Goal: Information Seeking & Learning: Learn about a topic

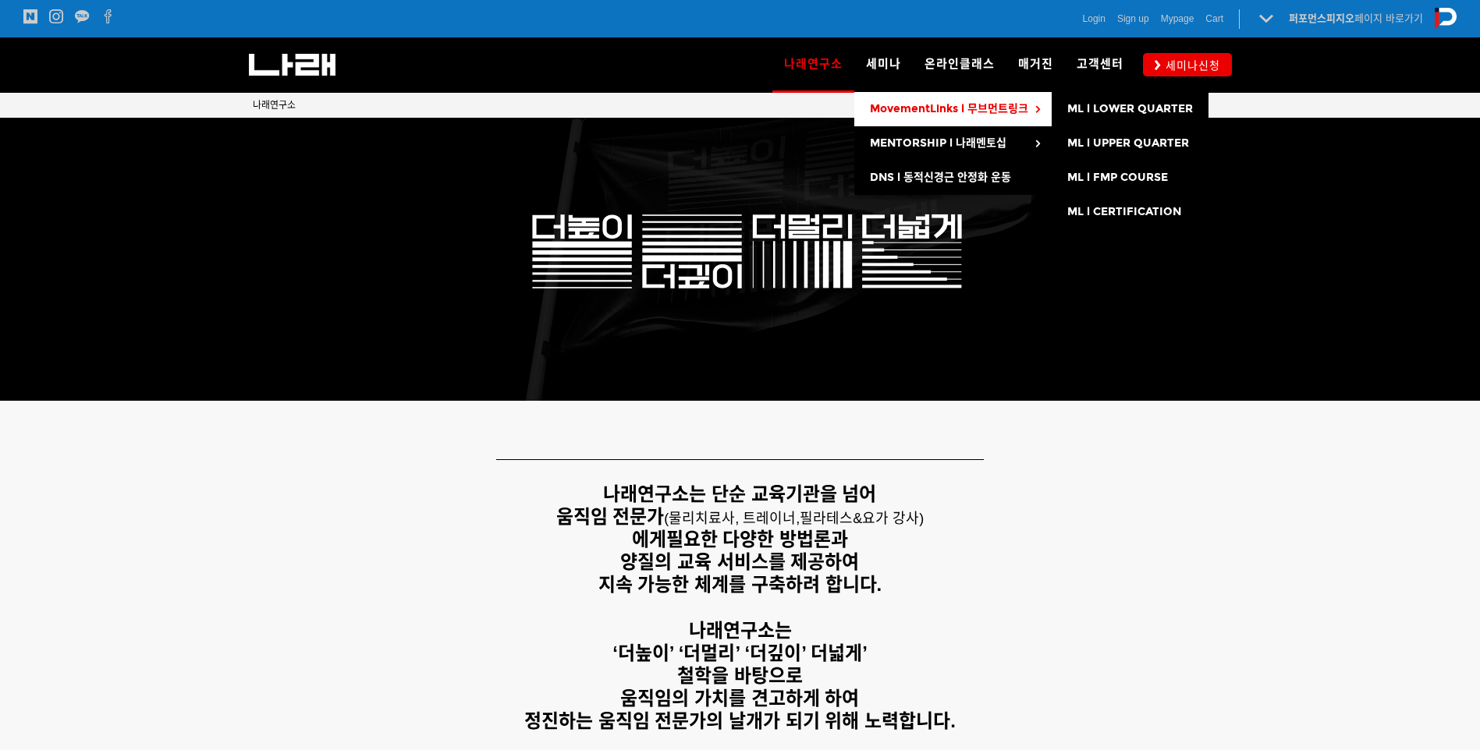
click at [932, 108] on span "MovementLinks l 무브먼트링크" at bounding box center [949, 108] width 158 height 13
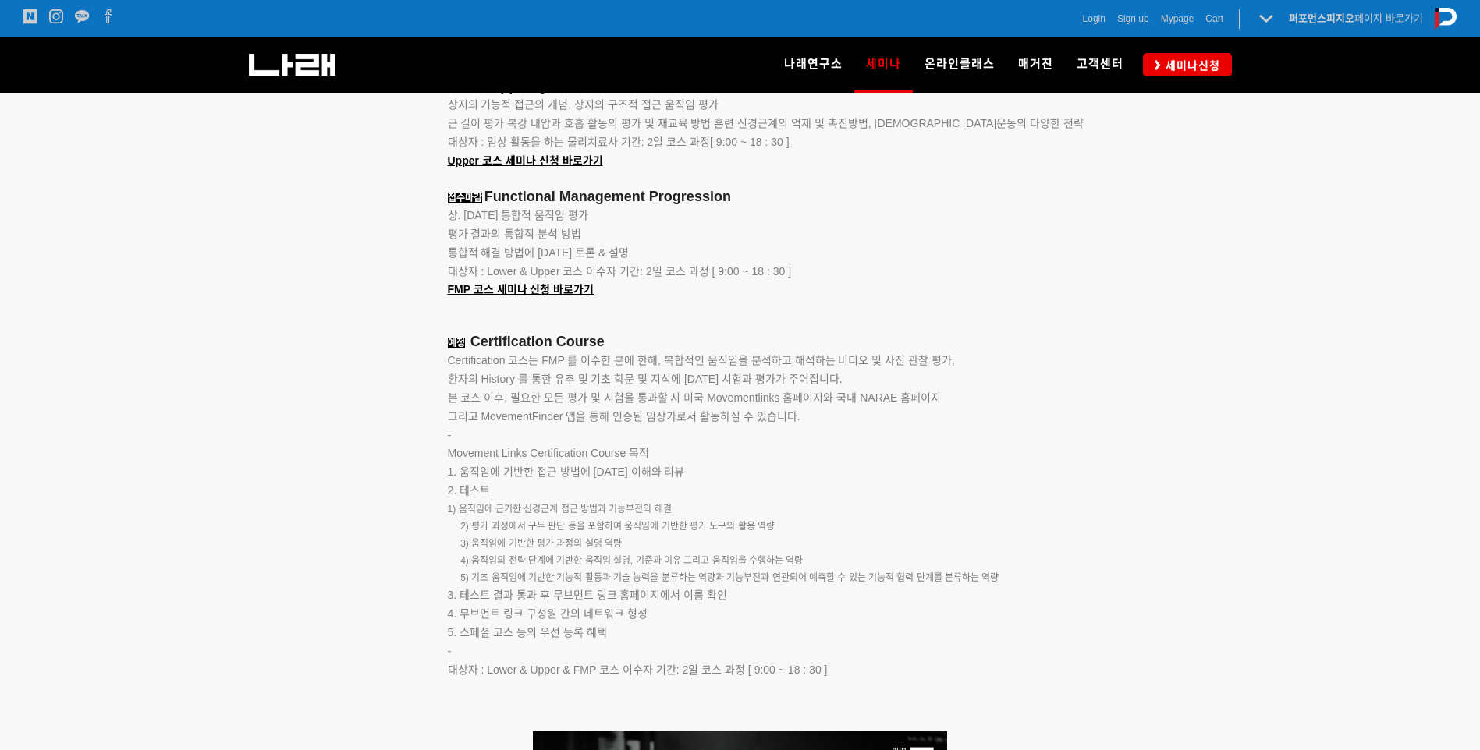
scroll to position [2467, 0]
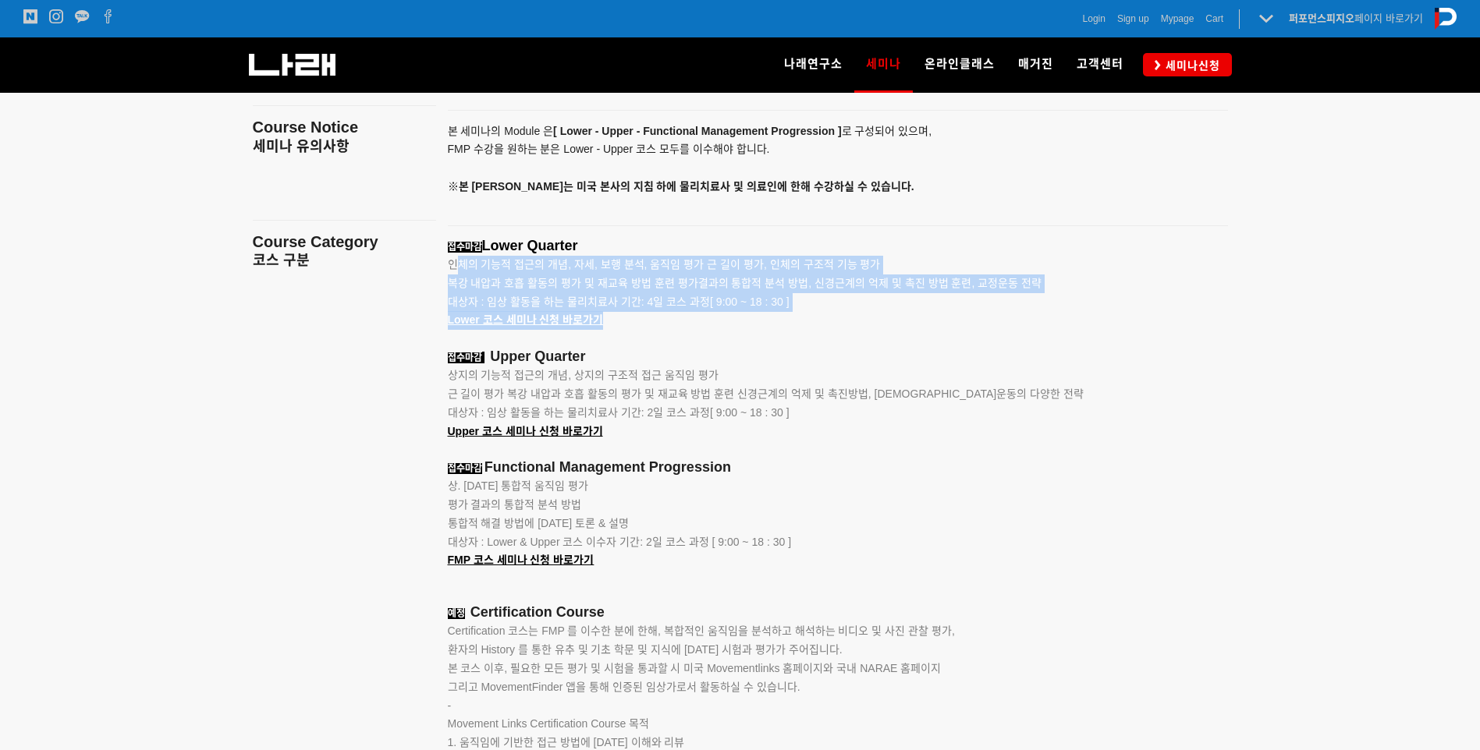
drag, startPoint x: 459, startPoint y: 268, endPoint x: 775, endPoint y: 313, distance: 319.0
click at [775, 313] on div "접수마감 Lower Quarter 인체의 기능적 접근의 개념, 자세, 보행 분석, 움직임 평가 근 길이 평가, 인체의 구조적 기능 평가 복강 …" at bounding box center [818, 620] width 741 height 764
drag, startPoint x: 775, startPoint y: 313, endPoint x: 738, endPoint y: 316, distance: 36.8
click at [738, 316] on p "Lower 코스 세미나 신청 바로가기" at bounding box center [818, 320] width 741 height 19
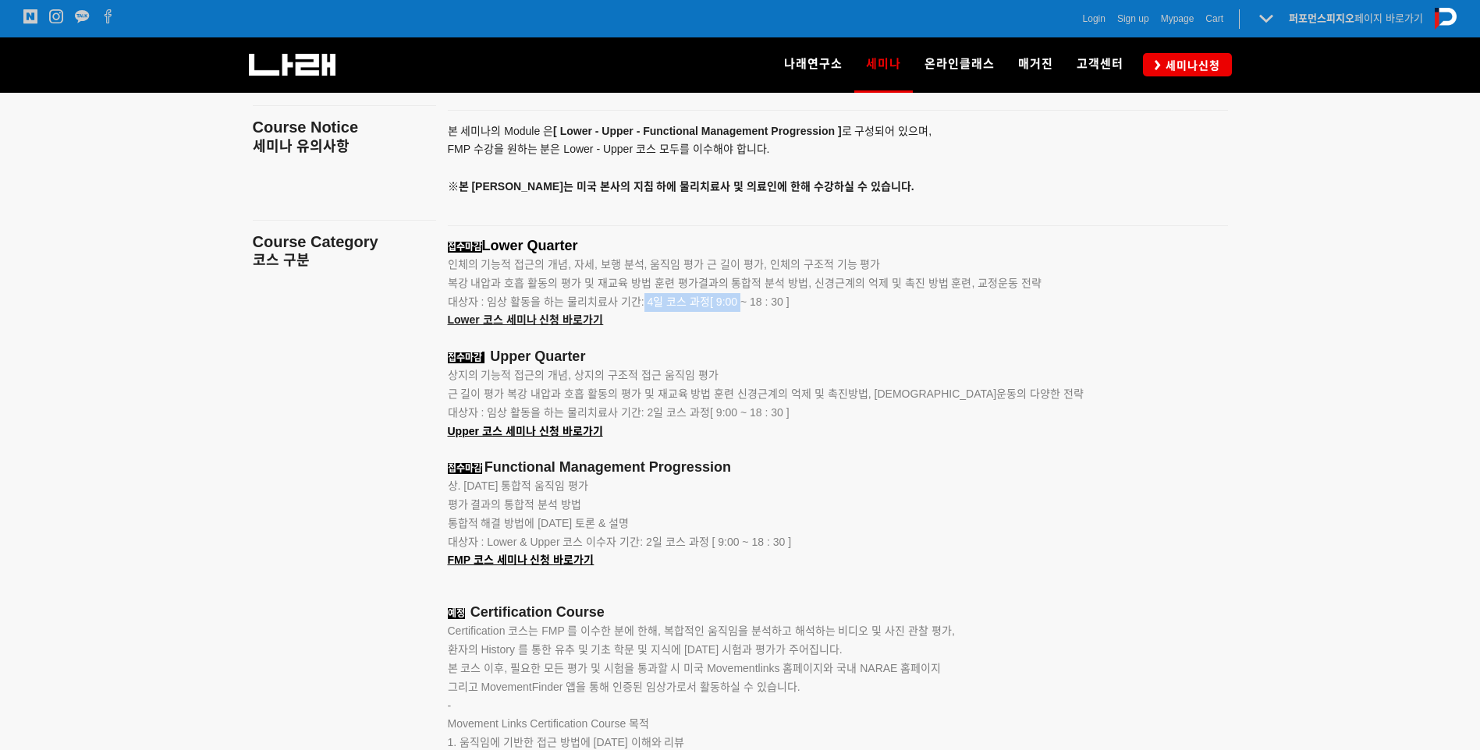
drag, startPoint x: 643, startPoint y: 300, endPoint x: 739, endPoint y: 304, distance: 96.1
click at [739, 304] on span "대상자 : 임상 활동을 하는 물리치료사 기간: 4일 코스 과정[ 9:00 ~ 18 : 30 ]" at bounding box center [619, 302] width 342 height 12
drag, startPoint x: 739, startPoint y: 304, endPoint x: 719, endPoint y: 363, distance: 61.7
click at [719, 363] on p "접수마감 Upper Quarter" at bounding box center [818, 358] width 741 height 18
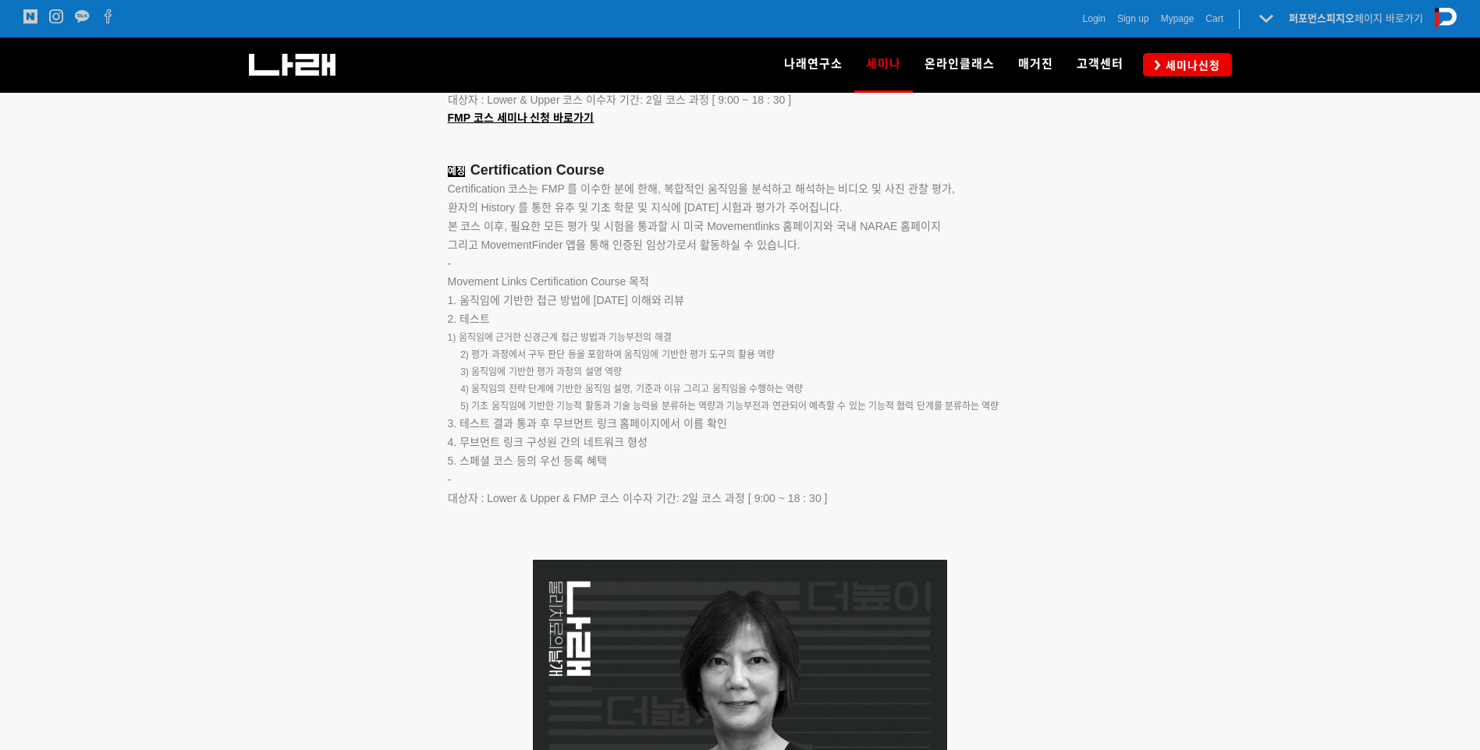
scroll to position [2211, 0]
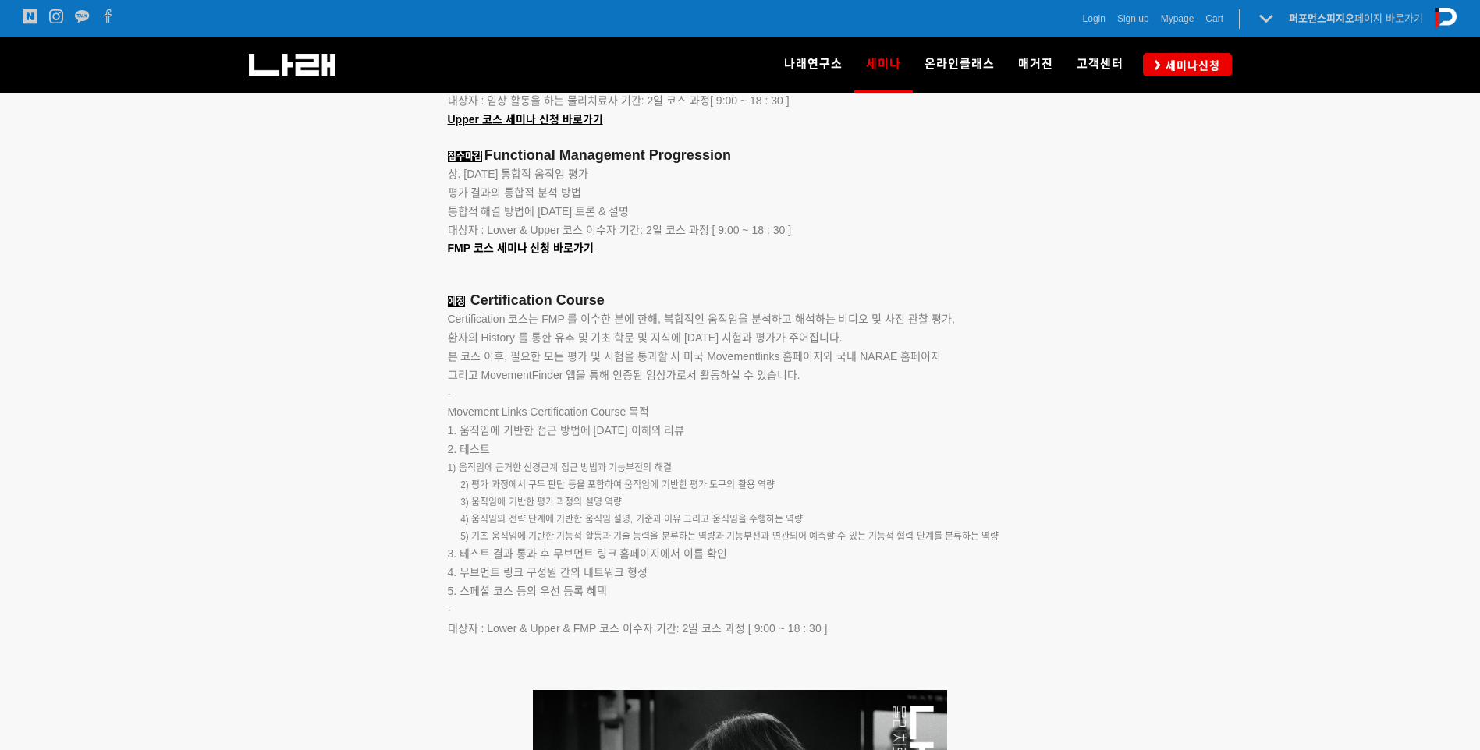
drag, startPoint x: 459, startPoint y: 325, endPoint x: 732, endPoint y: 452, distance: 300.8
click at [732, 452] on div "접수마감 Lower Quarter 인체의 기능적 접근의 개념, 자세, 보행 분석, 움직임 평가 근 길이 평가, 인체의 구조적 기능 평가 복강 …" at bounding box center [818, 308] width 741 height 764
drag, startPoint x: 732, startPoint y: 452, endPoint x: 1263, endPoint y: 420, distance: 531.3
click at [1254, 418] on div at bounding box center [740, 148] width 1480 height 1084
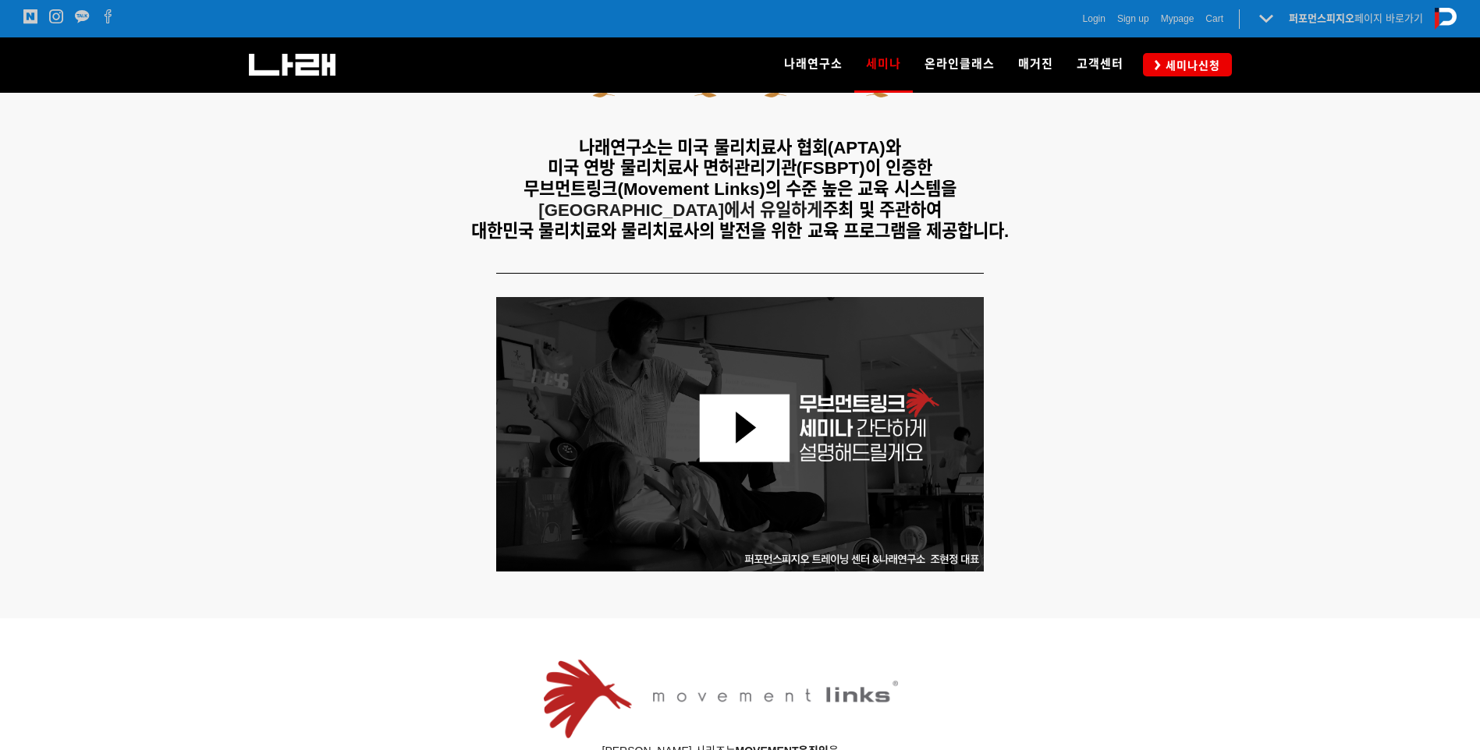
scroll to position [538, 0]
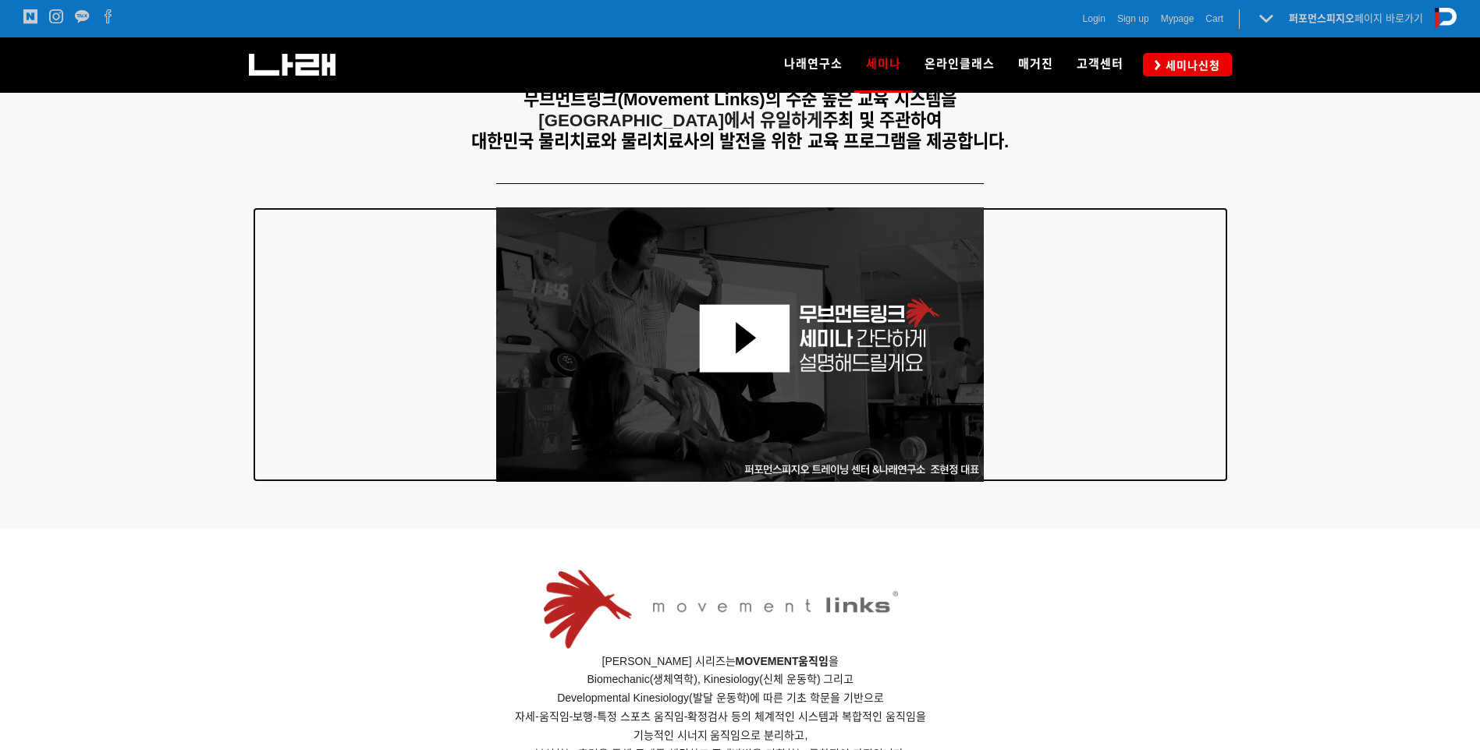
click at [753, 349] on img at bounding box center [740, 344] width 488 height 275
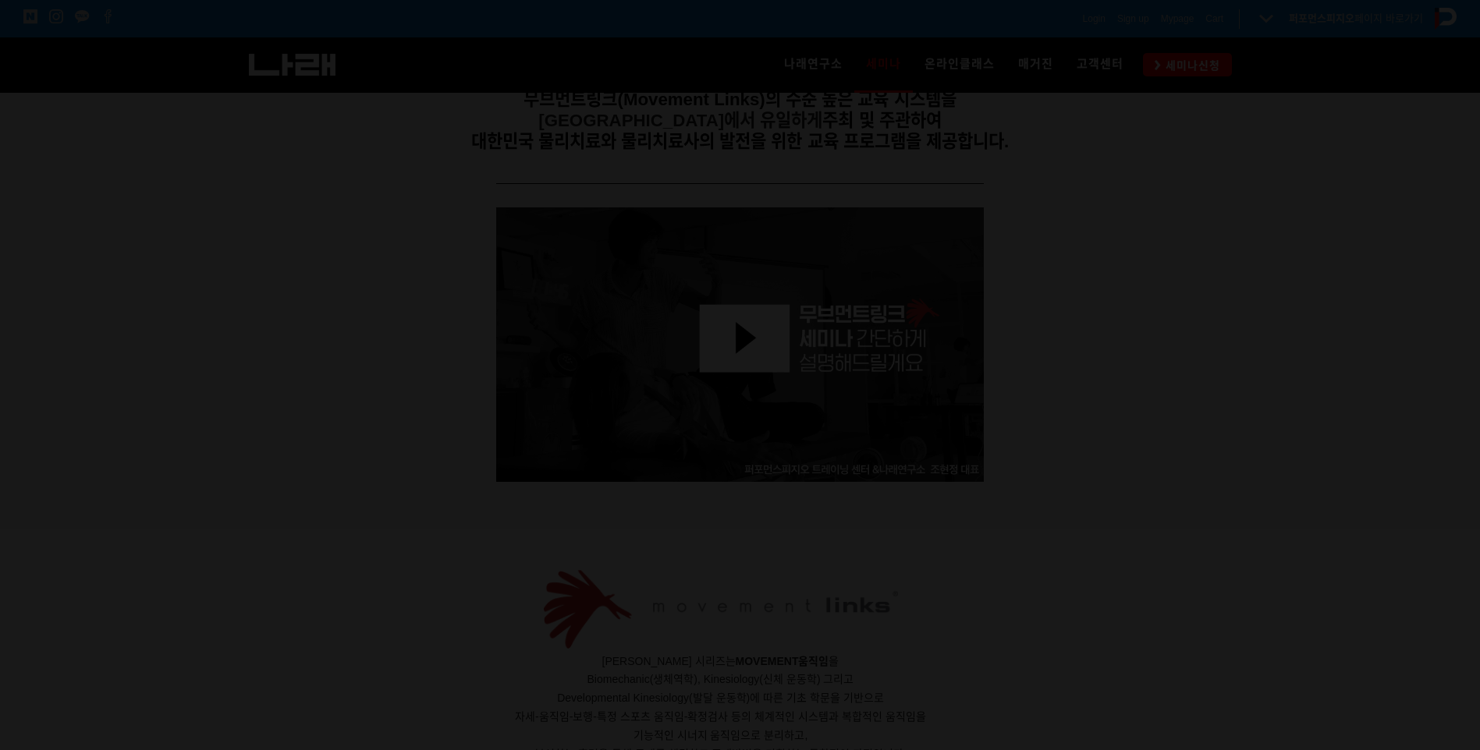
click at [530, 636] on div at bounding box center [740, 375] width 1480 height 750
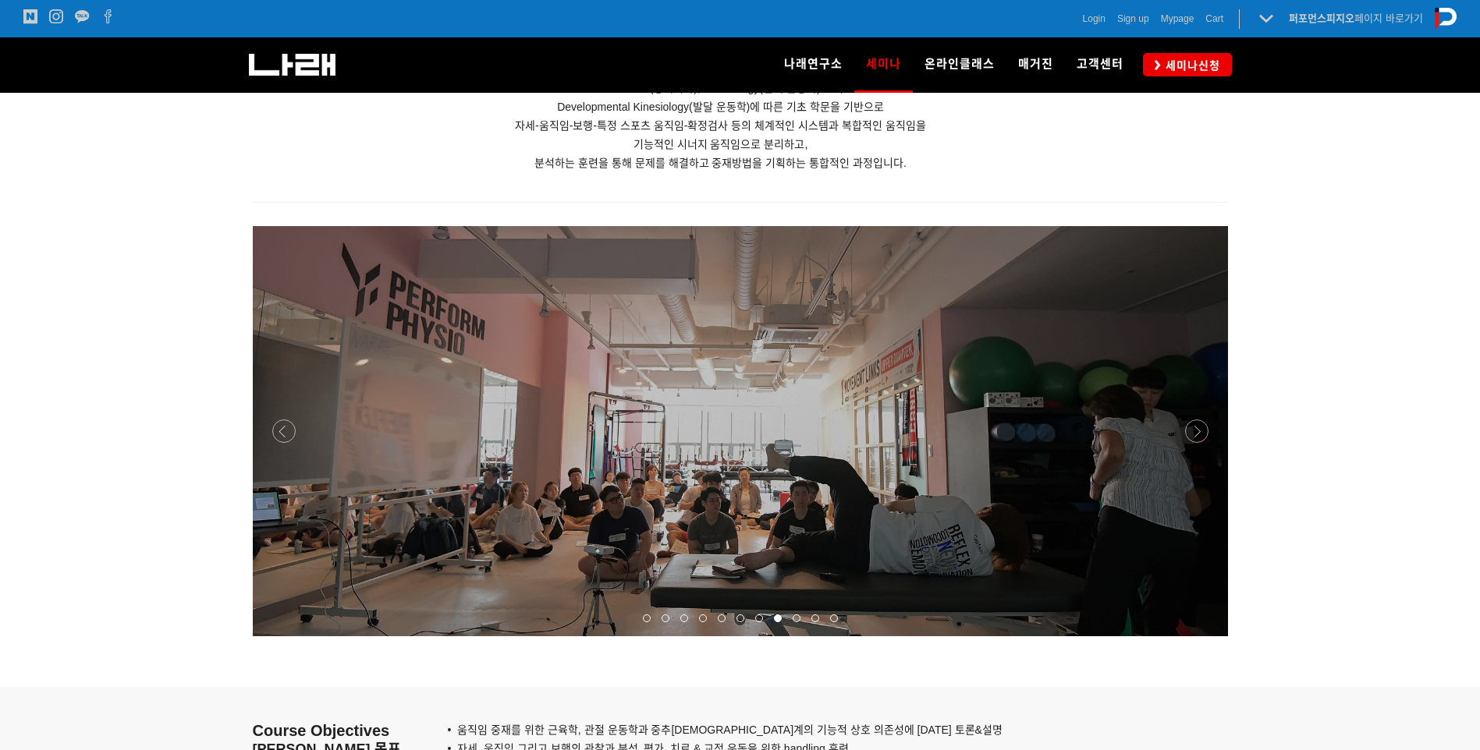
scroll to position [1162, 0]
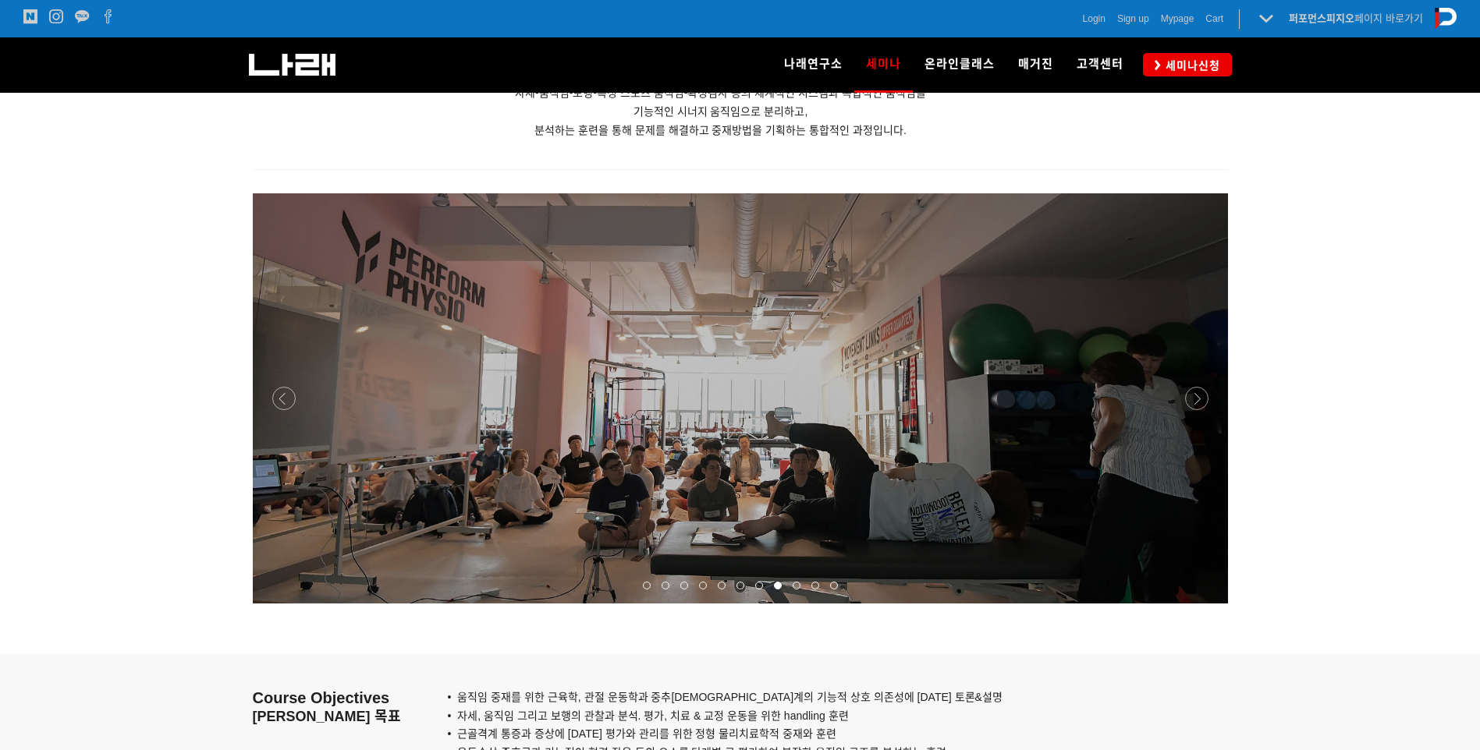
click at [315, 404] on p at bounding box center [740, 398] width 975 height 410
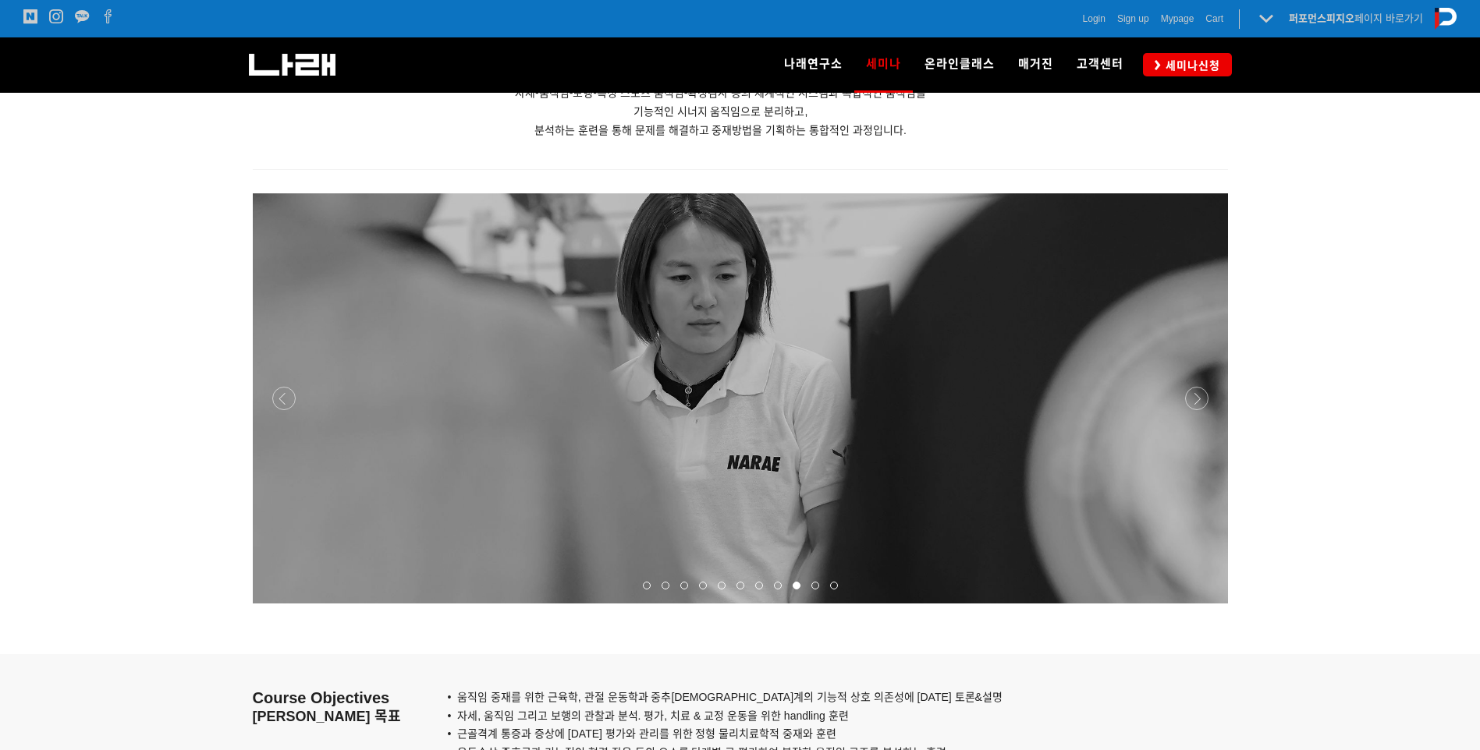
drag, startPoint x: 894, startPoint y: 437, endPoint x: 840, endPoint y: 427, distance: 54.8
click at [844, 427] on p at bounding box center [740, 398] width 975 height 410
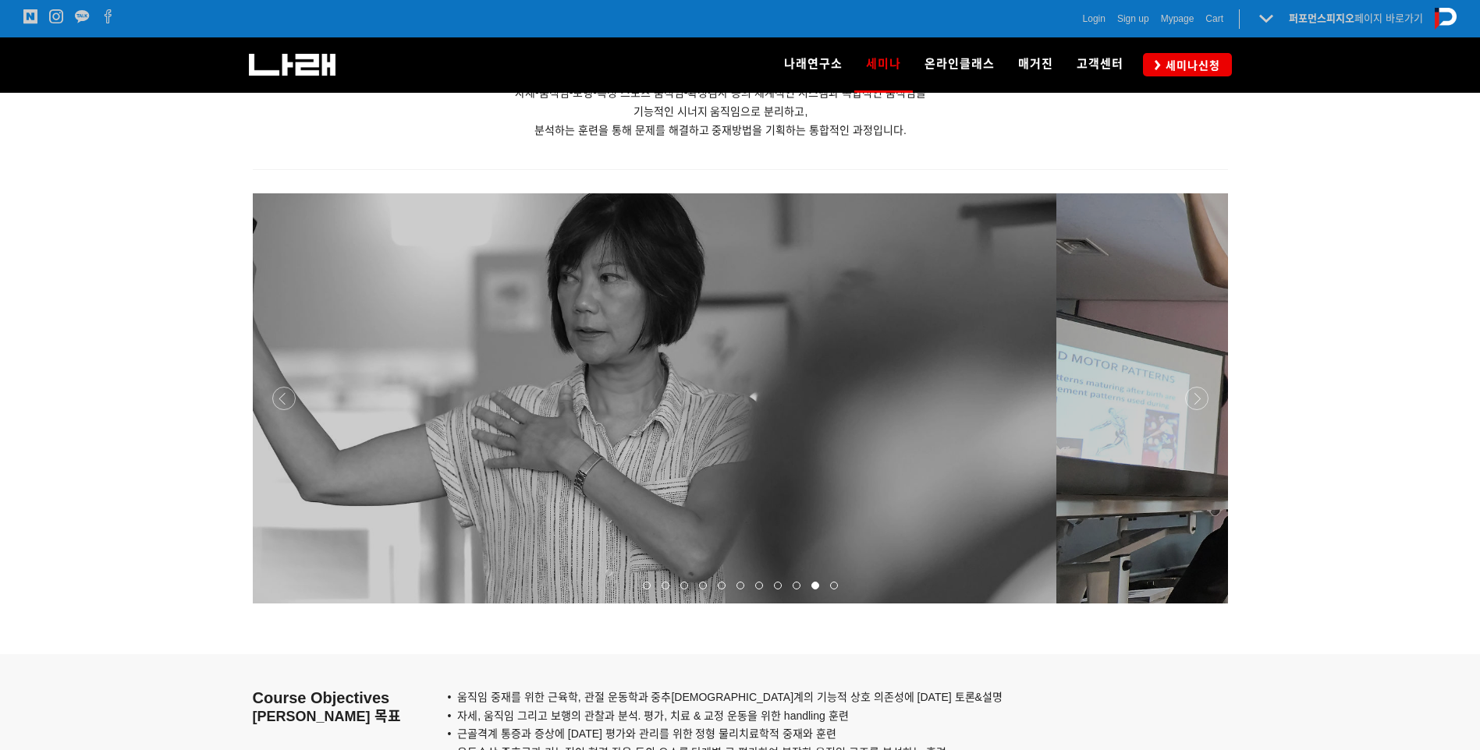
click at [788, 426] on p at bounding box center [568, 398] width 975 height 410
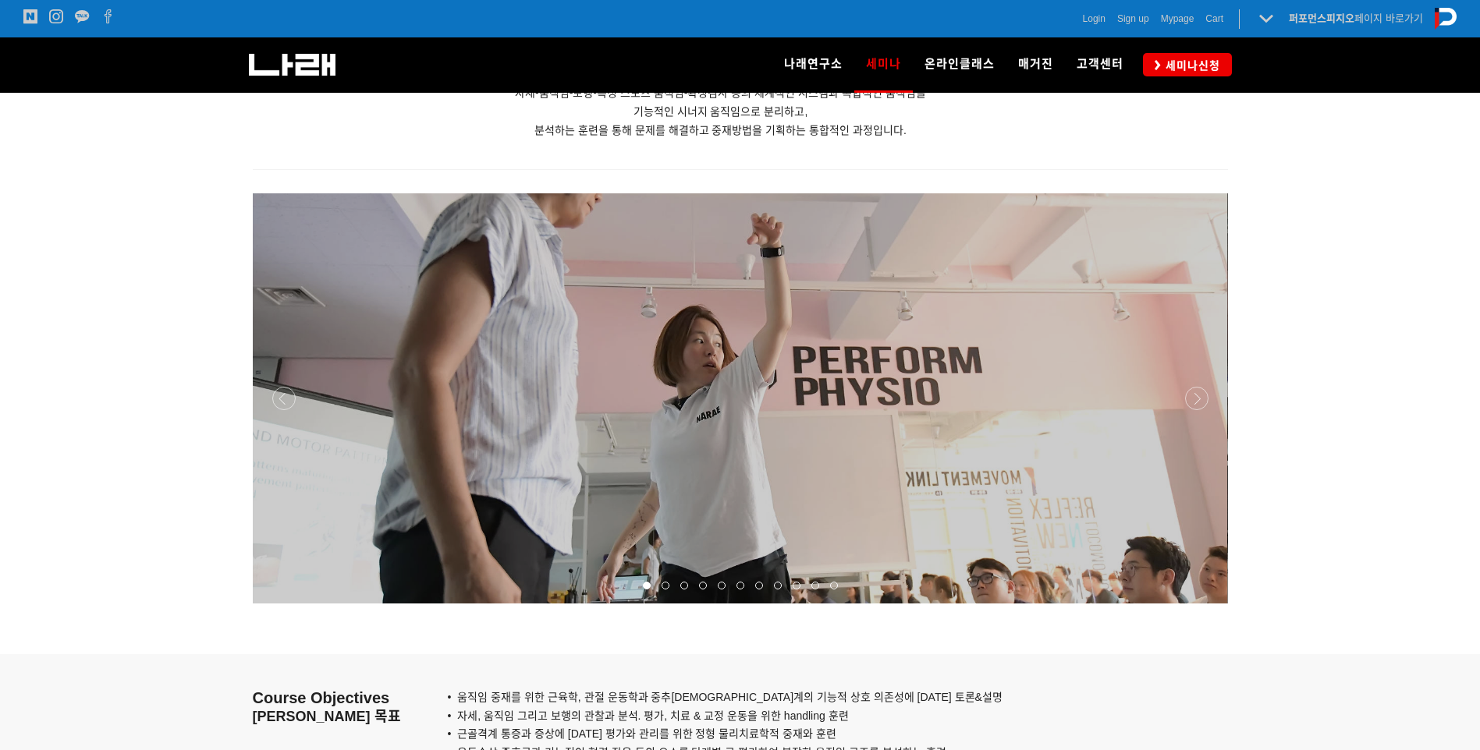
drag, startPoint x: 947, startPoint y: 449, endPoint x: 868, endPoint y: 482, distance: 85.3
click at [876, 479] on p at bounding box center [739, 398] width 975 height 410
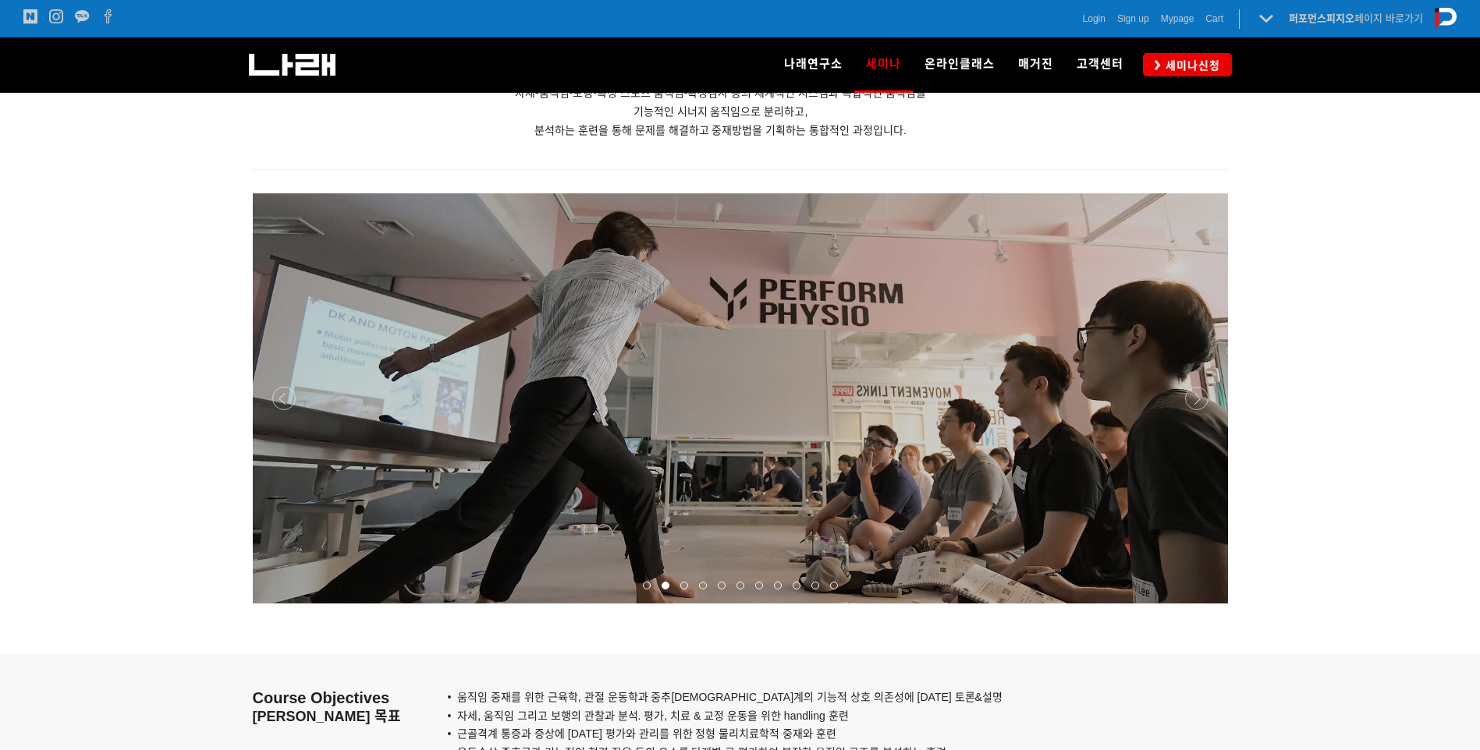
click at [834, 454] on p at bounding box center [740, 398] width 975 height 410
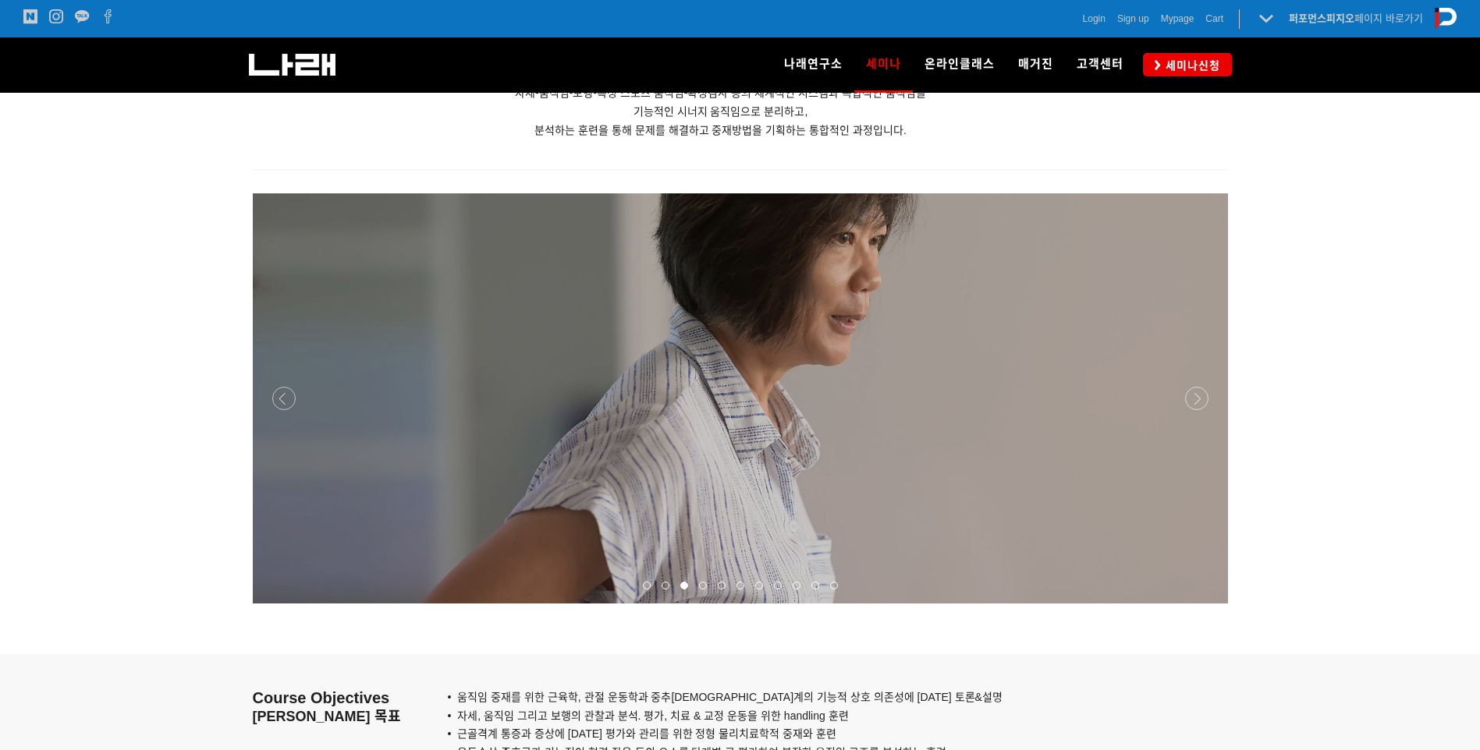
drag, startPoint x: 913, startPoint y: 438, endPoint x: 756, endPoint y: 423, distance: 157.5
click at [759, 423] on p at bounding box center [740, 398] width 975 height 410
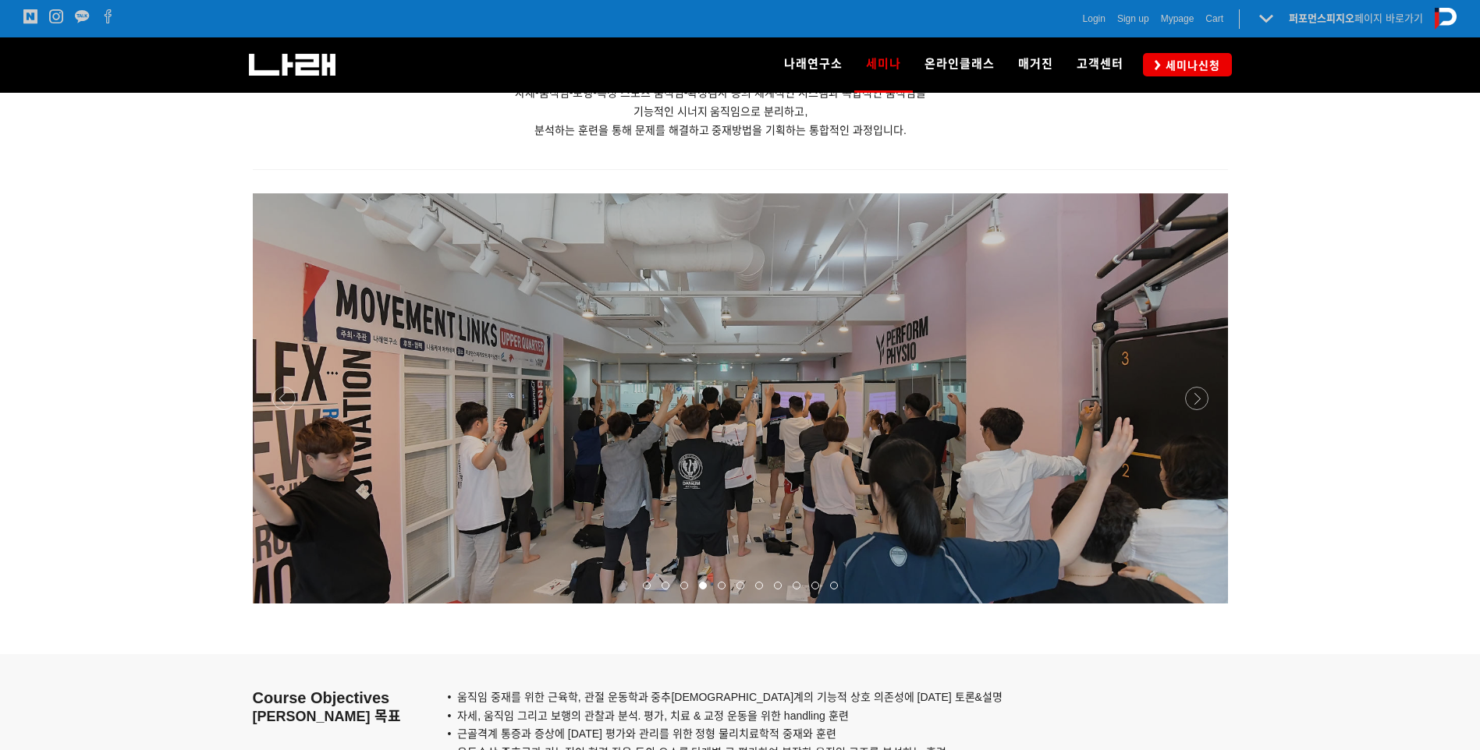
click at [687, 417] on p at bounding box center [740, 398] width 975 height 410
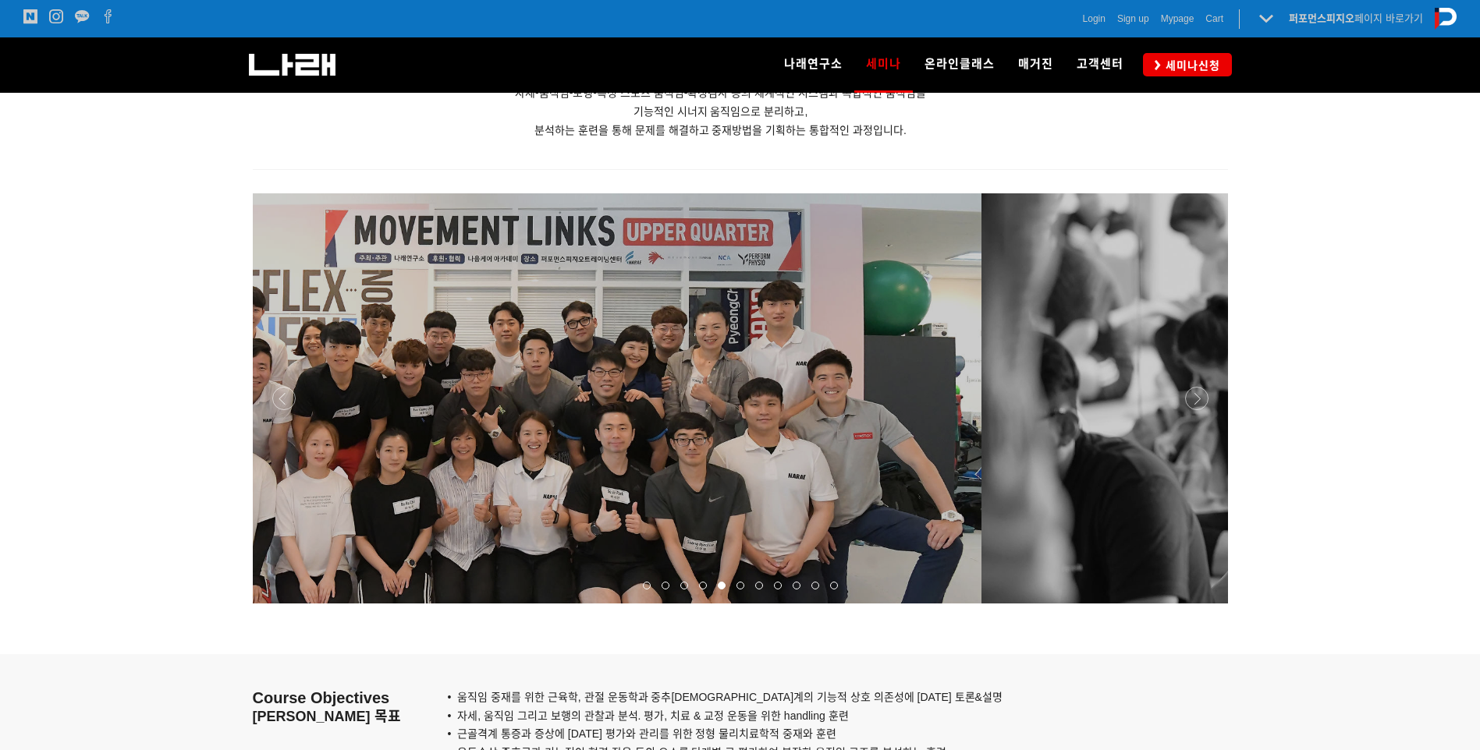
click at [765, 439] on p at bounding box center [493, 398] width 975 height 410
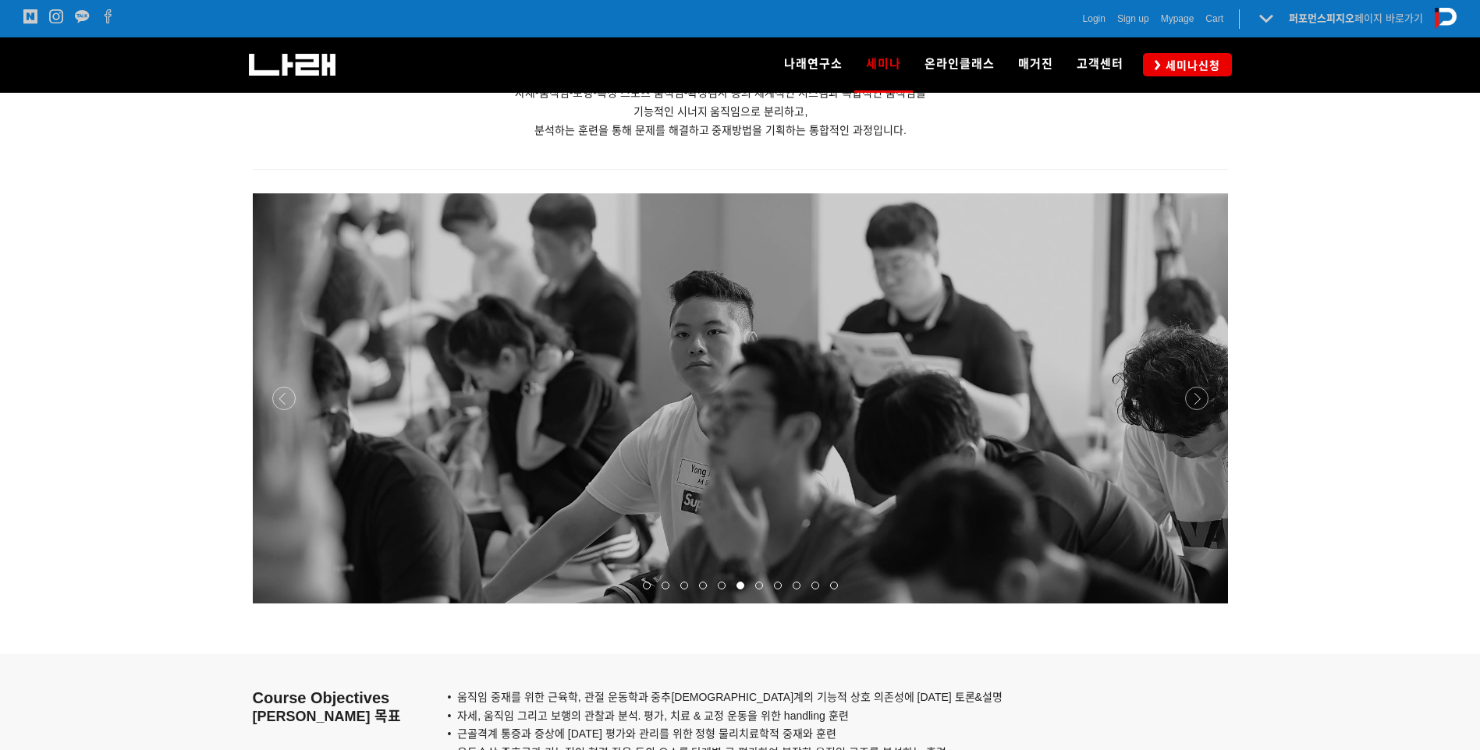
drag, startPoint x: 976, startPoint y: 437, endPoint x: 727, endPoint y: 452, distance: 249.3
click at [746, 448] on p at bounding box center [740, 398] width 975 height 410
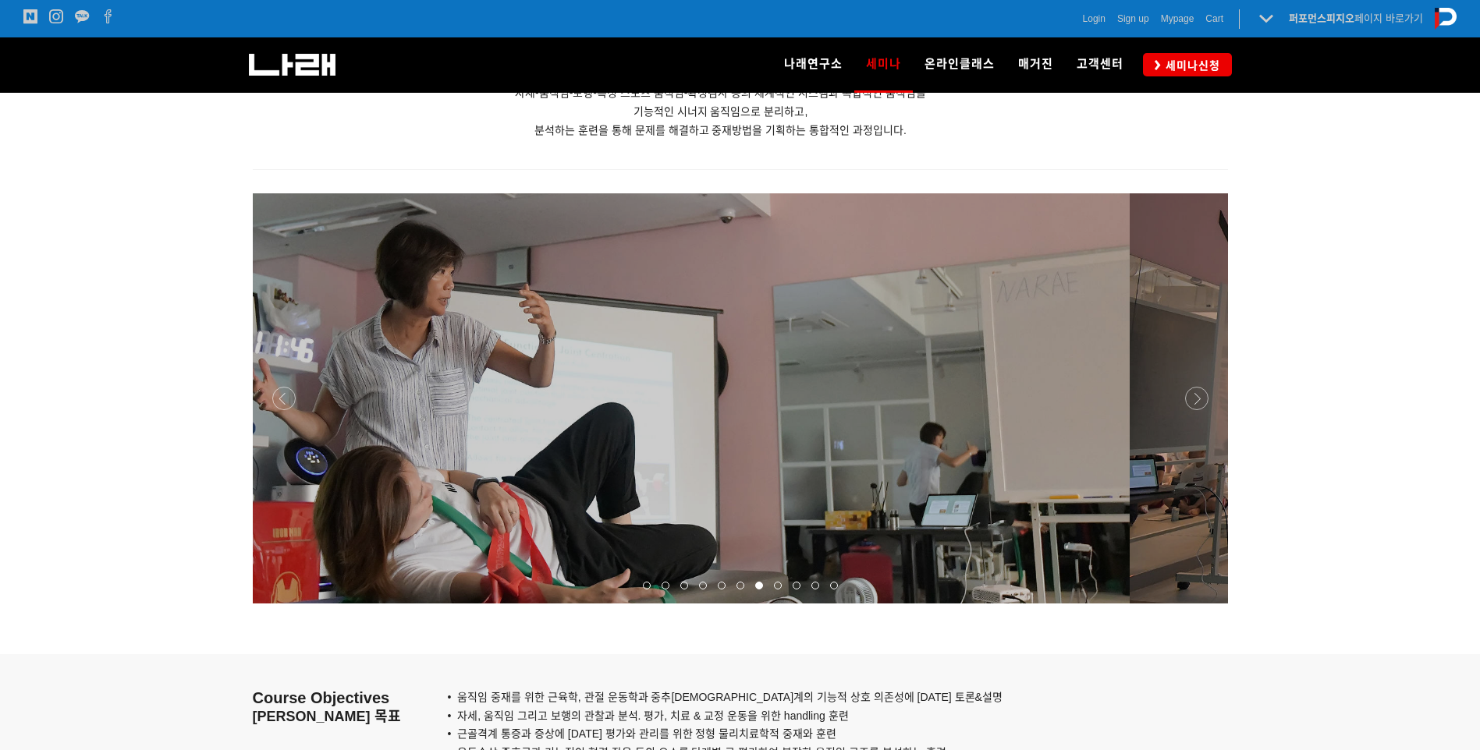
drag, startPoint x: 786, startPoint y: 442, endPoint x: 582, endPoint y: 479, distance: 207.0
click at [577, 478] on p at bounding box center [641, 398] width 975 height 410
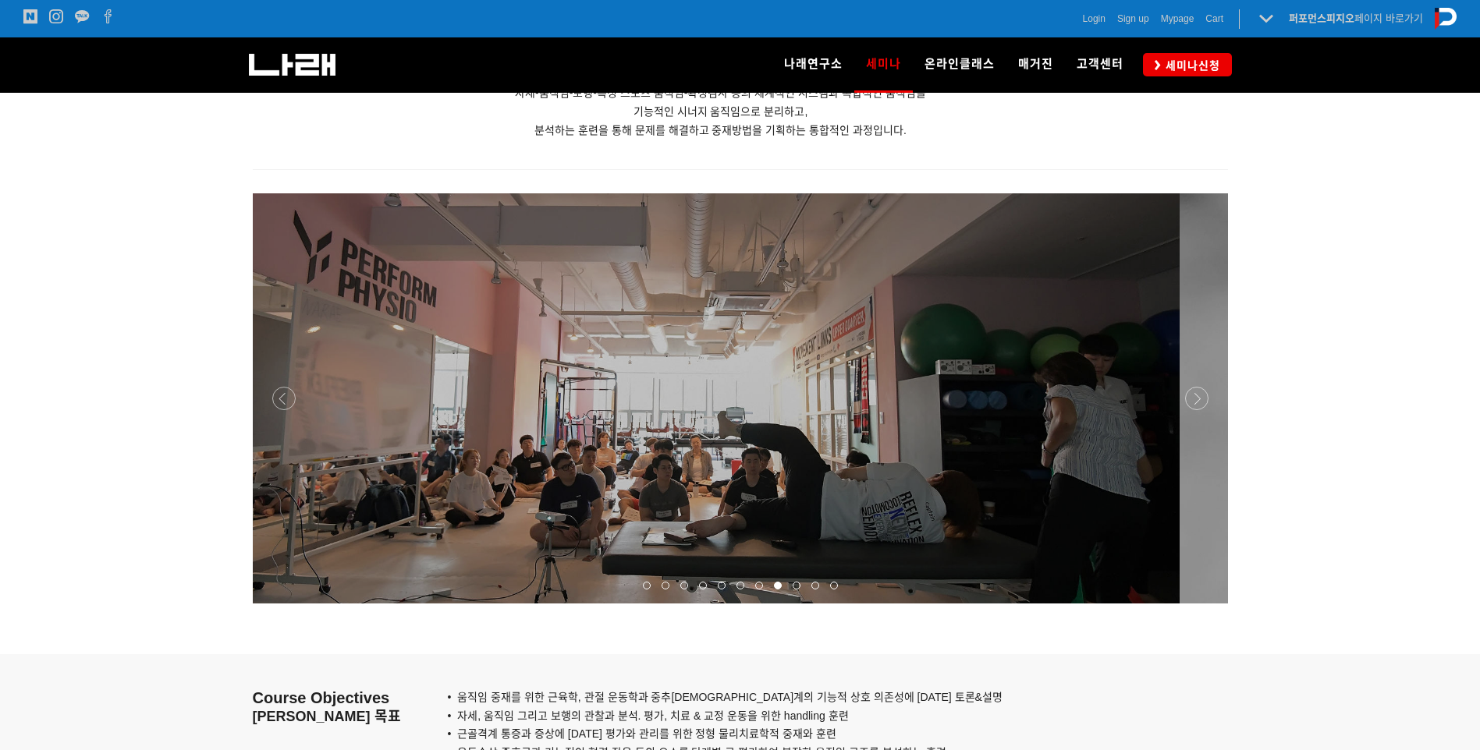
drag, startPoint x: 954, startPoint y: 450, endPoint x: 473, endPoint y: 449, distance: 481.3
click at [502, 449] on p at bounding box center [691, 398] width 975 height 410
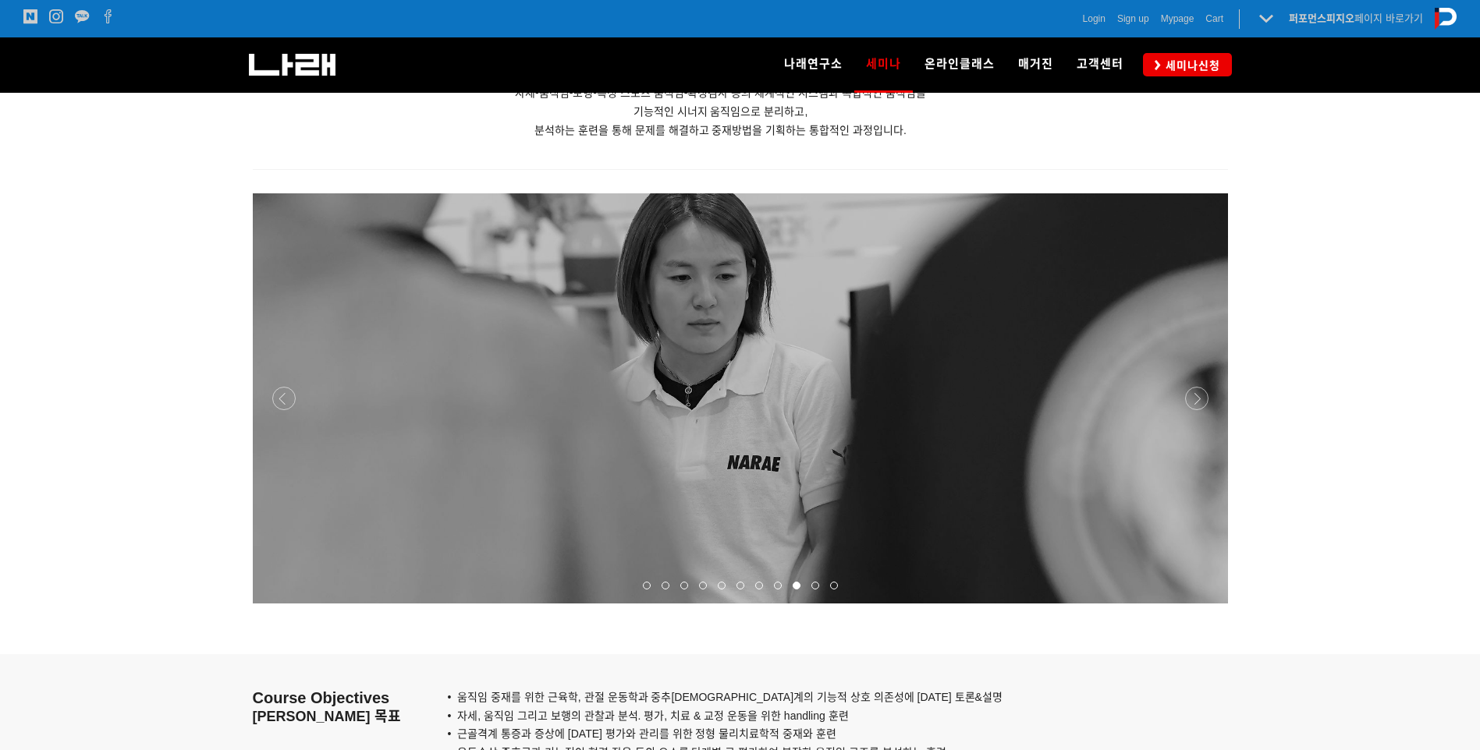
drag, startPoint x: 849, startPoint y: 479, endPoint x: 697, endPoint y: 516, distance: 156.5
click at [699, 520] on p at bounding box center [740, 398] width 975 height 410
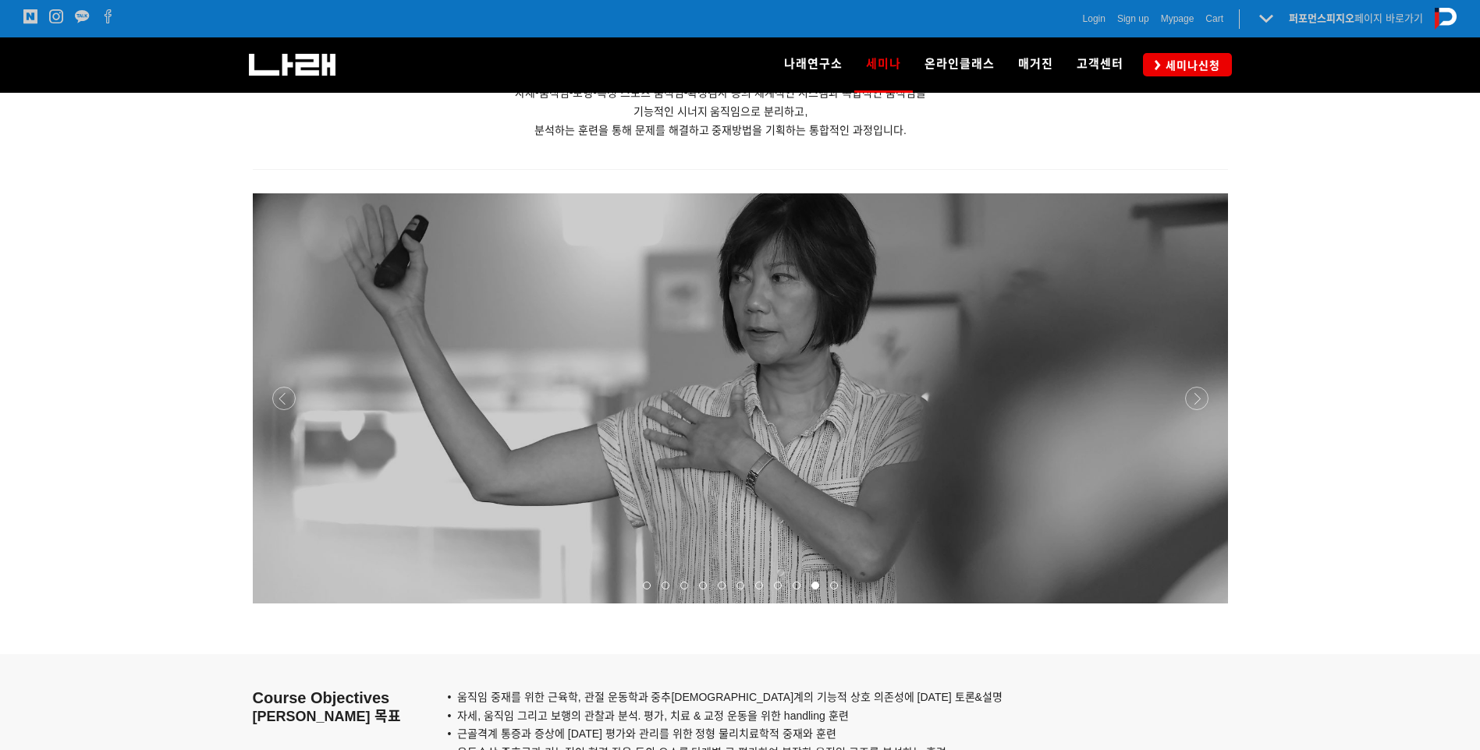
click at [597, 546] on p at bounding box center [740, 398] width 975 height 410
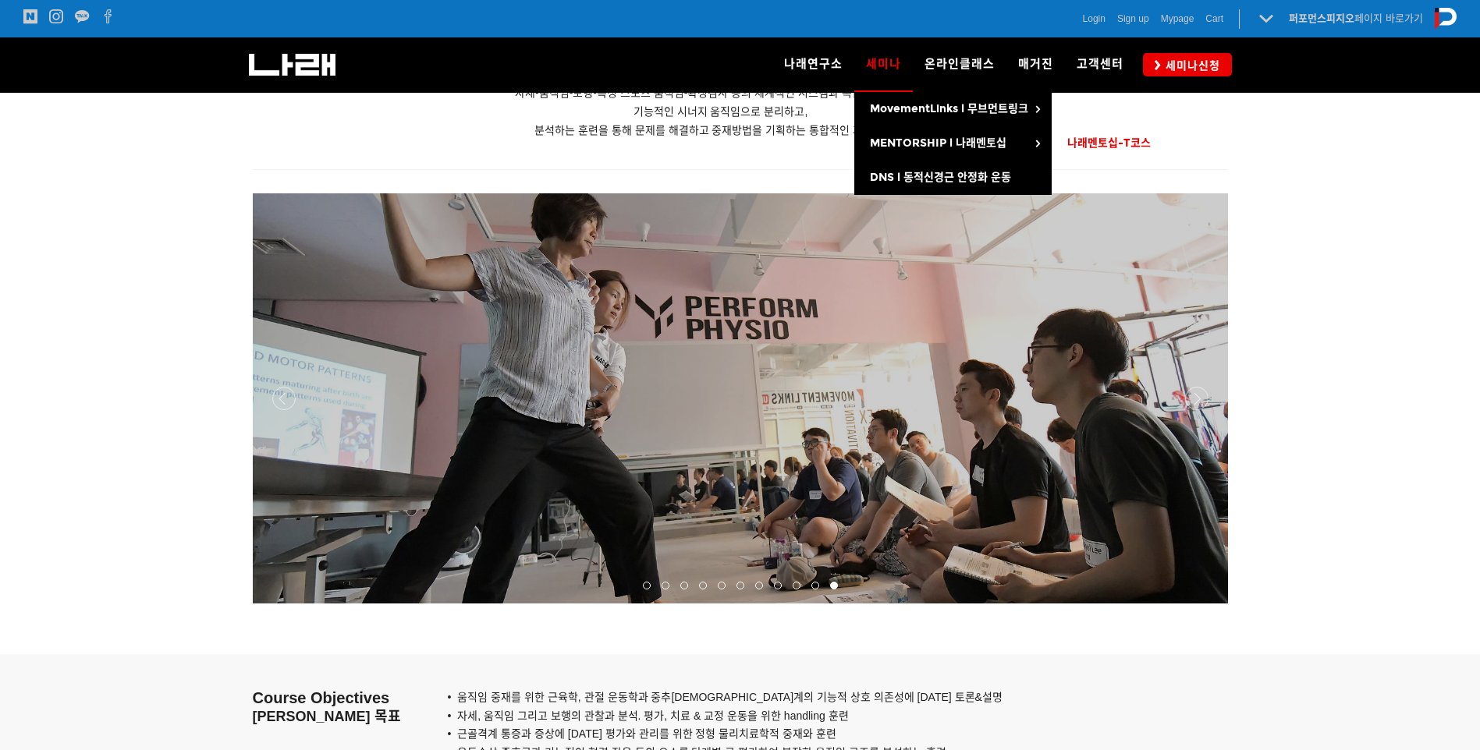
click at [1151, 146] on link "나래멘토십-T코스" at bounding box center [1114, 143] width 125 height 34
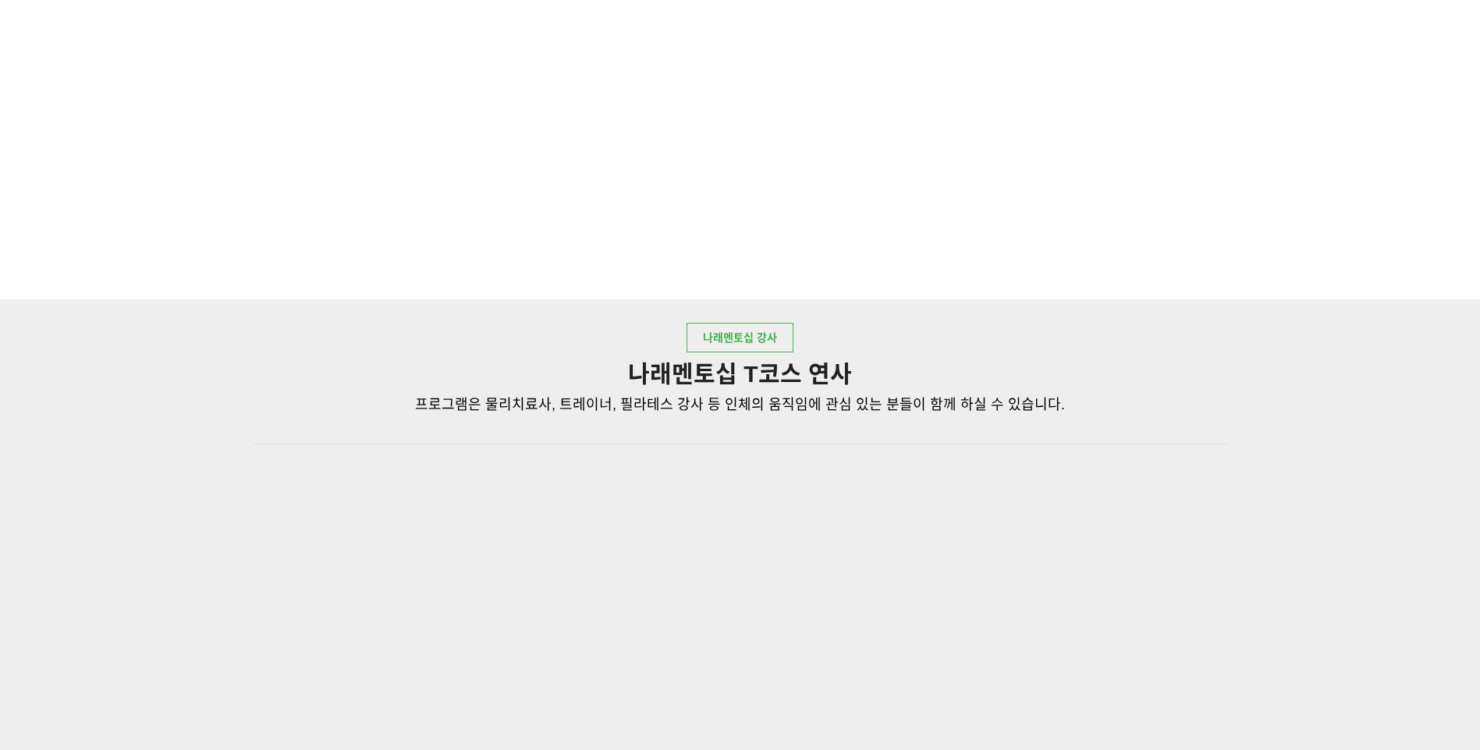
scroll to position [1950, 0]
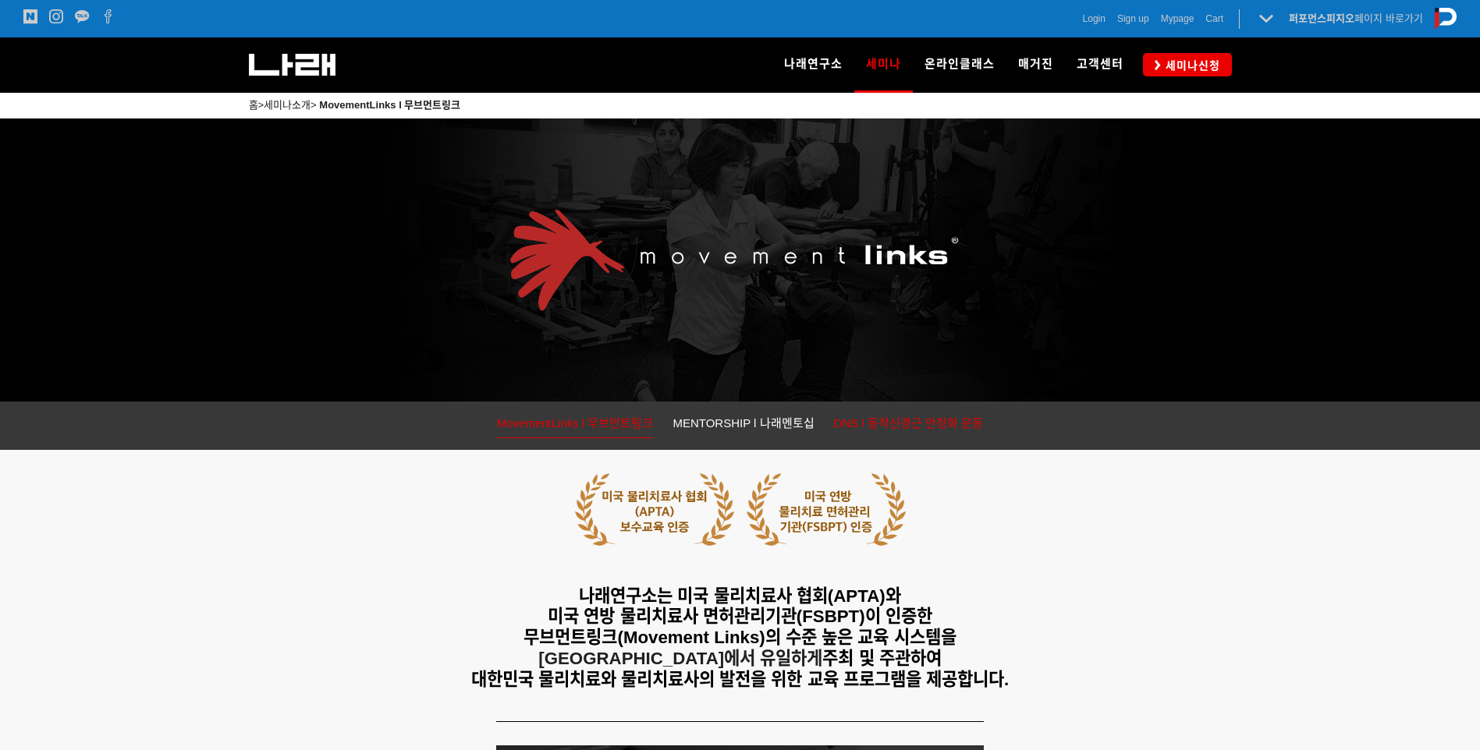
click at [895, 422] on span "DNS l 동적신경근 안정화 운동" at bounding box center [909, 423] width 150 height 13
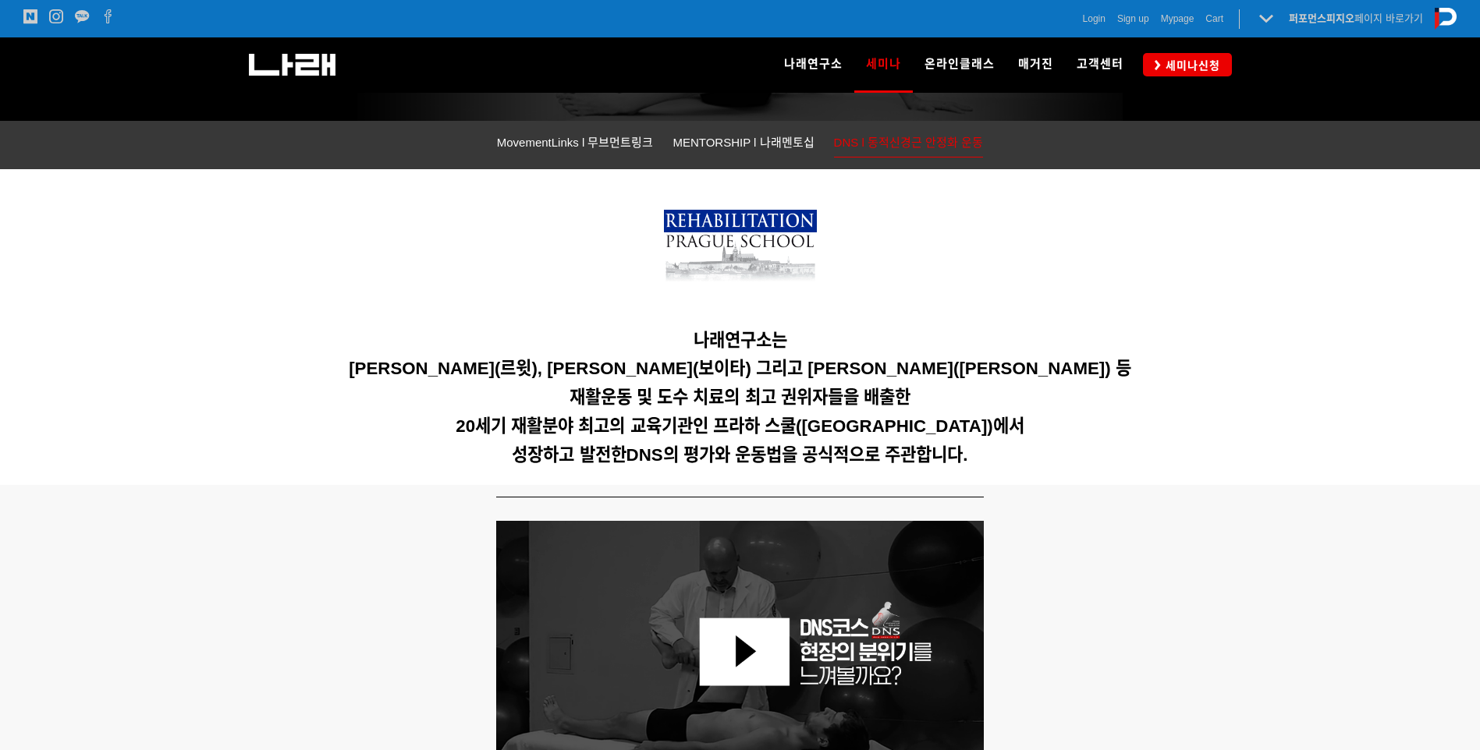
scroll to position [223, 0]
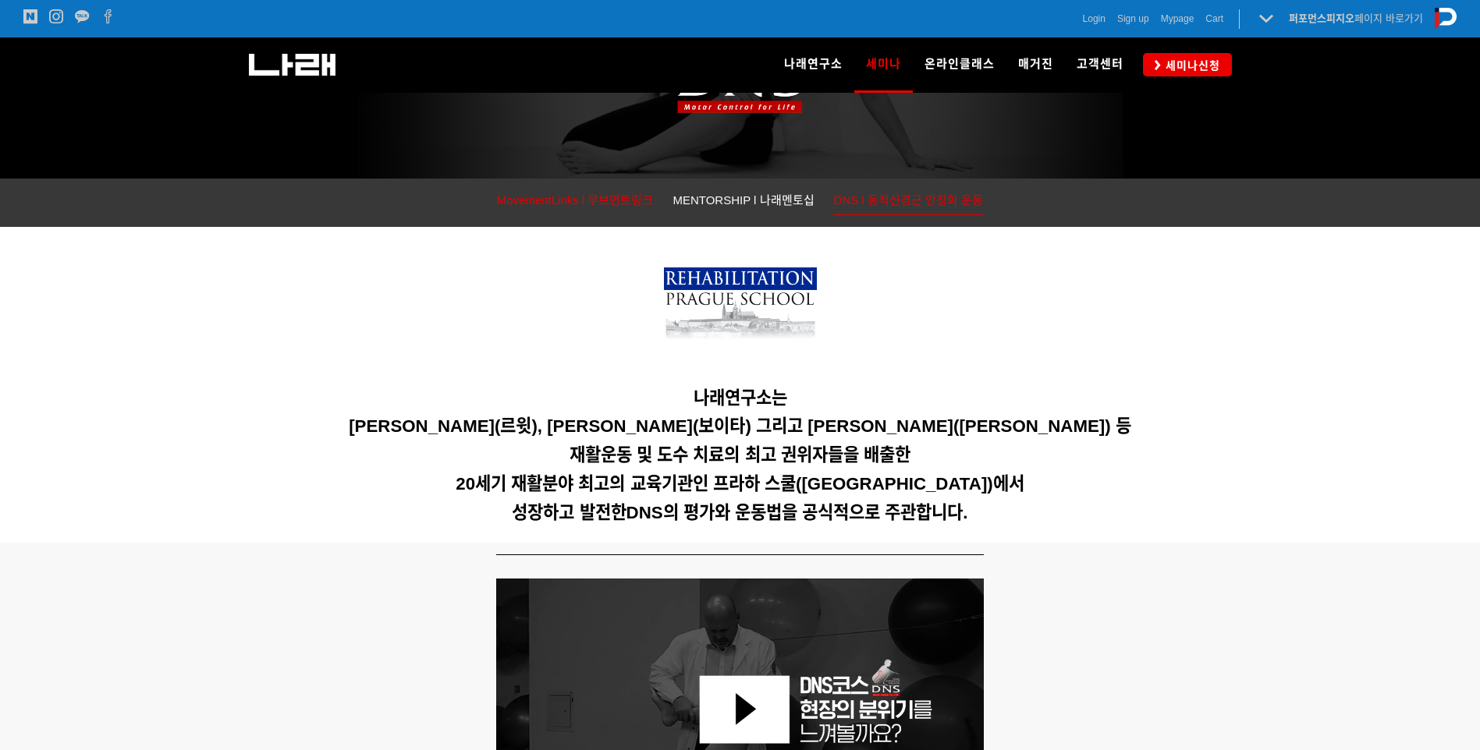
click at [523, 198] on span "MovementLinks l 무브먼트링크" at bounding box center [575, 199] width 157 height 13
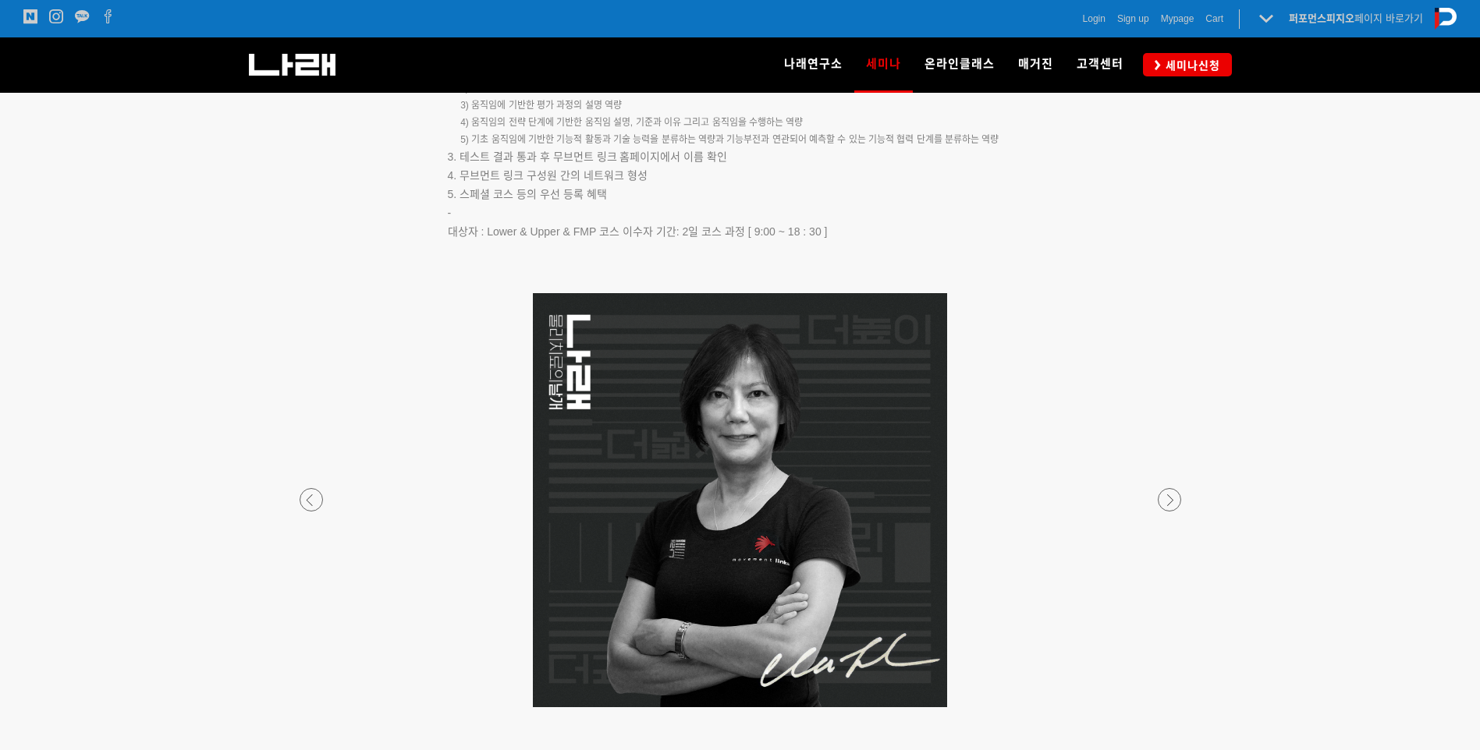
scroll to position [2878, 0]
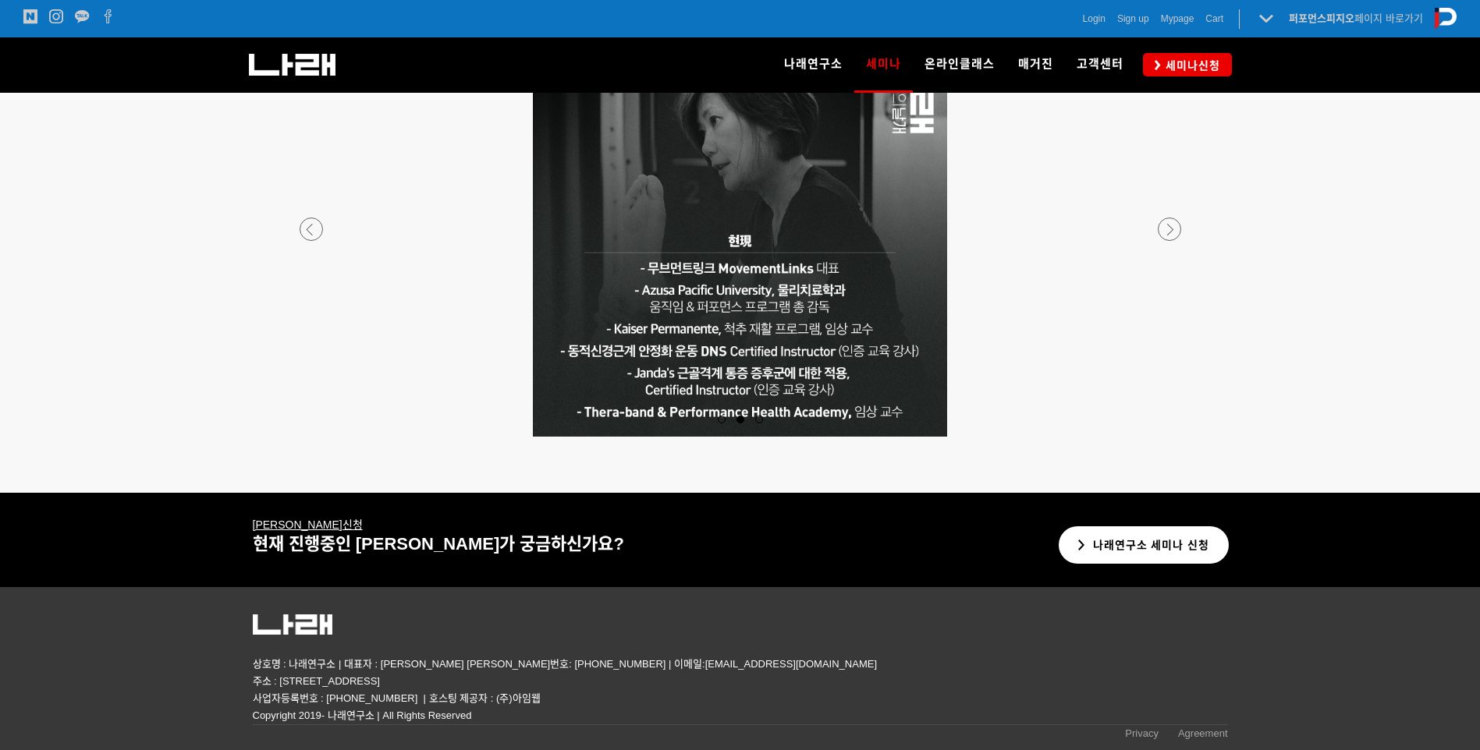
click at [1190, 562] on link "나래연구소 세미나 신청" at bounding box center [1144, 546] width 171 height 38
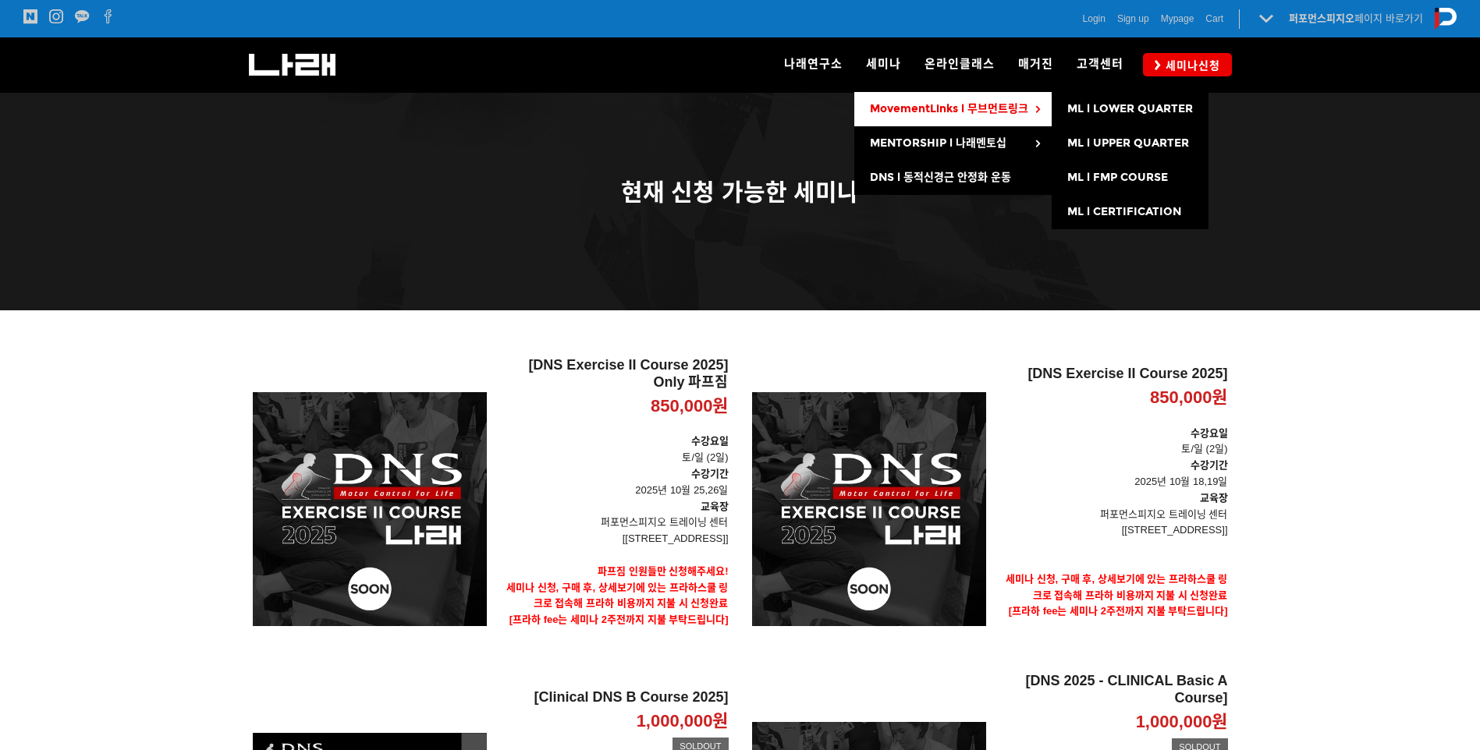
click at [917, 104] on span "MovementLinks l 무브먼트링크" at bounding box center [949, 108] width 158 height 13
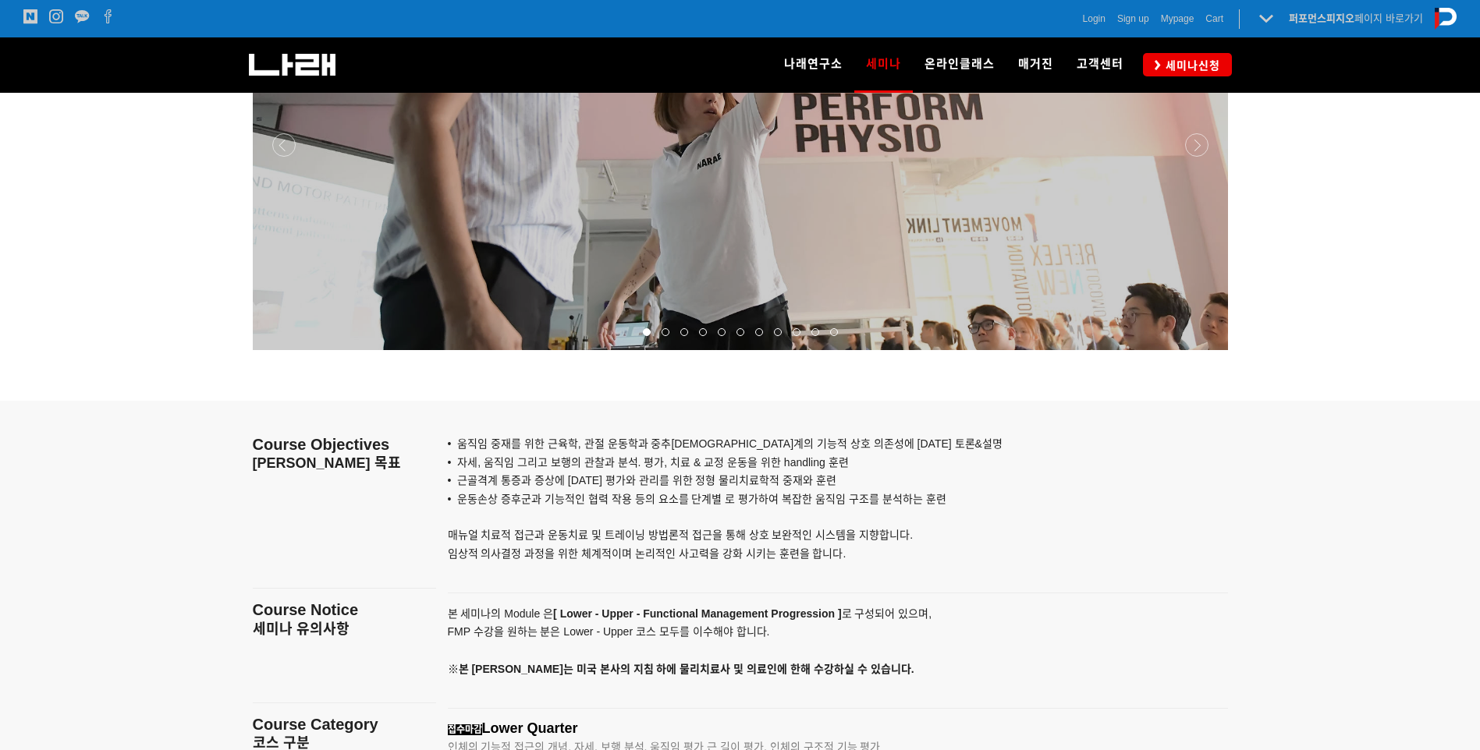
scroll to position [1872, 0]
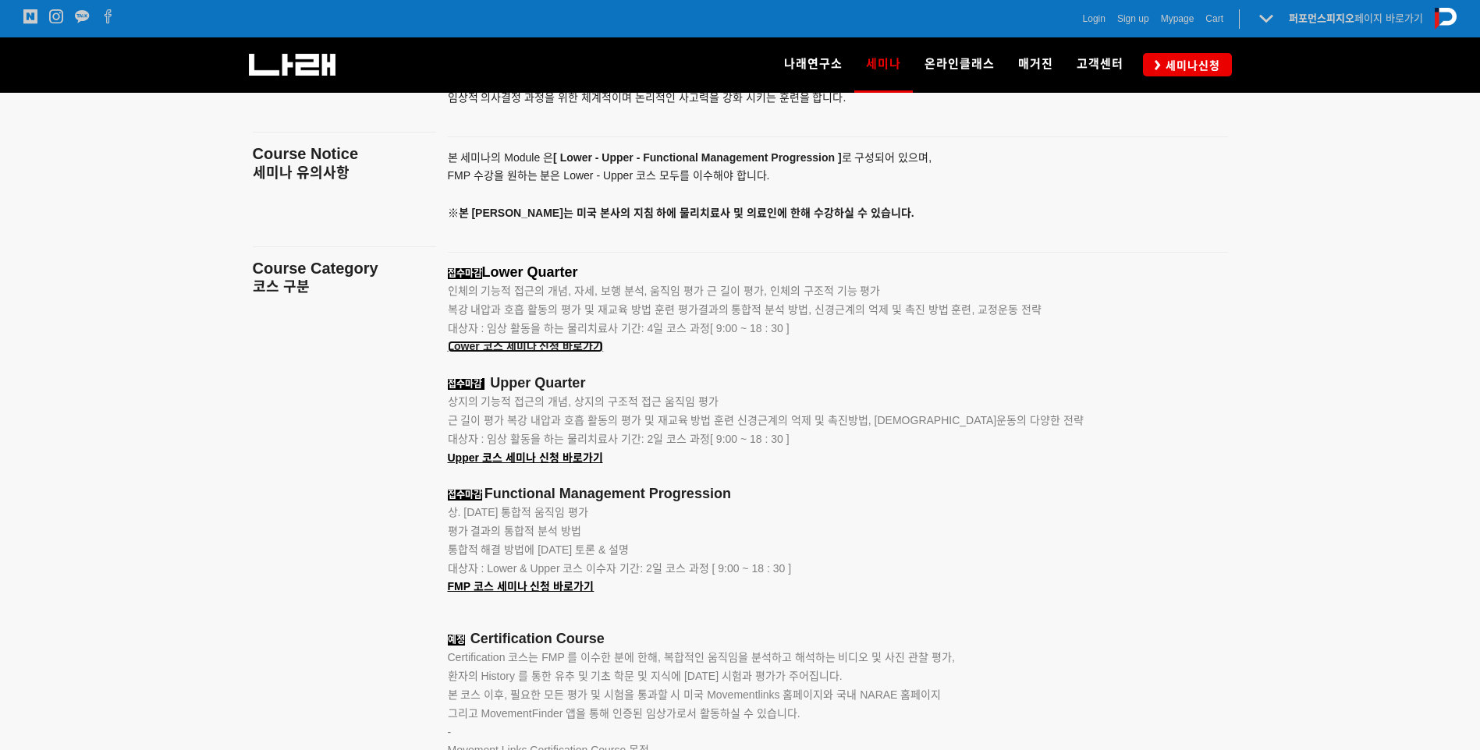
click at [560, 345] on span "Lower 코스 세미나 신청 바로가기" at bounding box center [526, 346] width 156 height 12
click at [558, 346] on span "Lower 코스 세미나 신청 바로가기" at bounding box center [526, 346] width 156 height 12
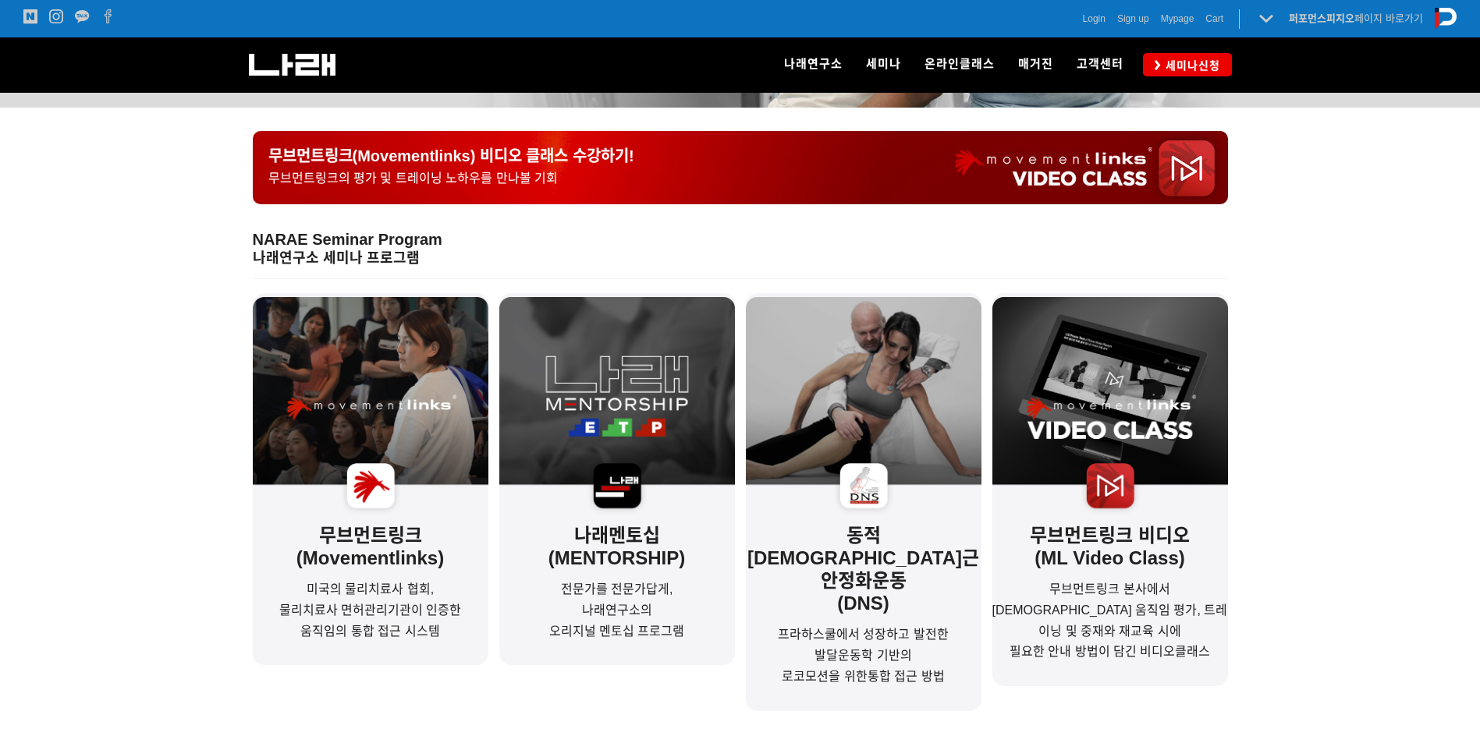
scroll to position [546, 0]
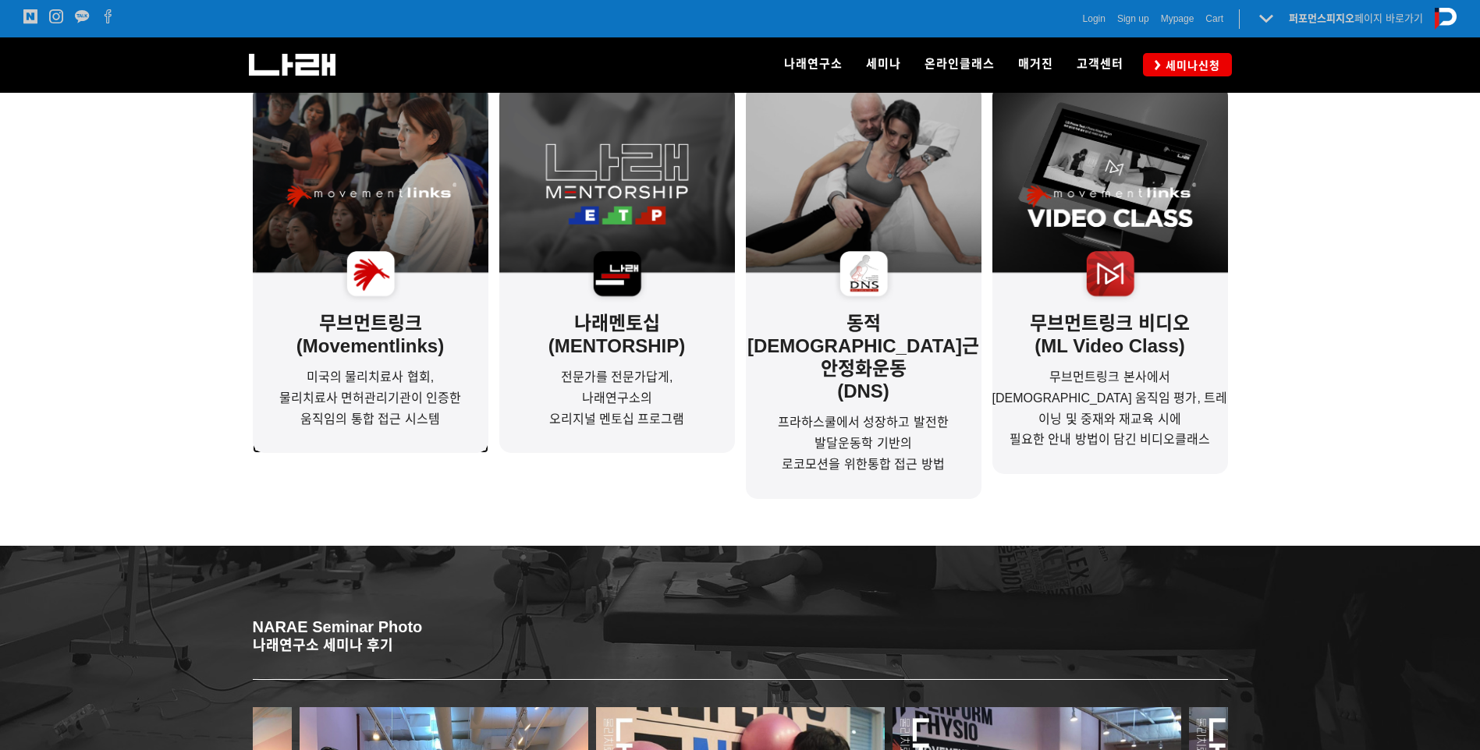
click at [423, 365] on div "무브먼트링크(Movementlinks) 미국의 물리치료사 협회, 물리치료사 면허관리기관이 인증한 움직임의 통합 접근 시스템" at bounding box center [371, 267] width 236 height 372
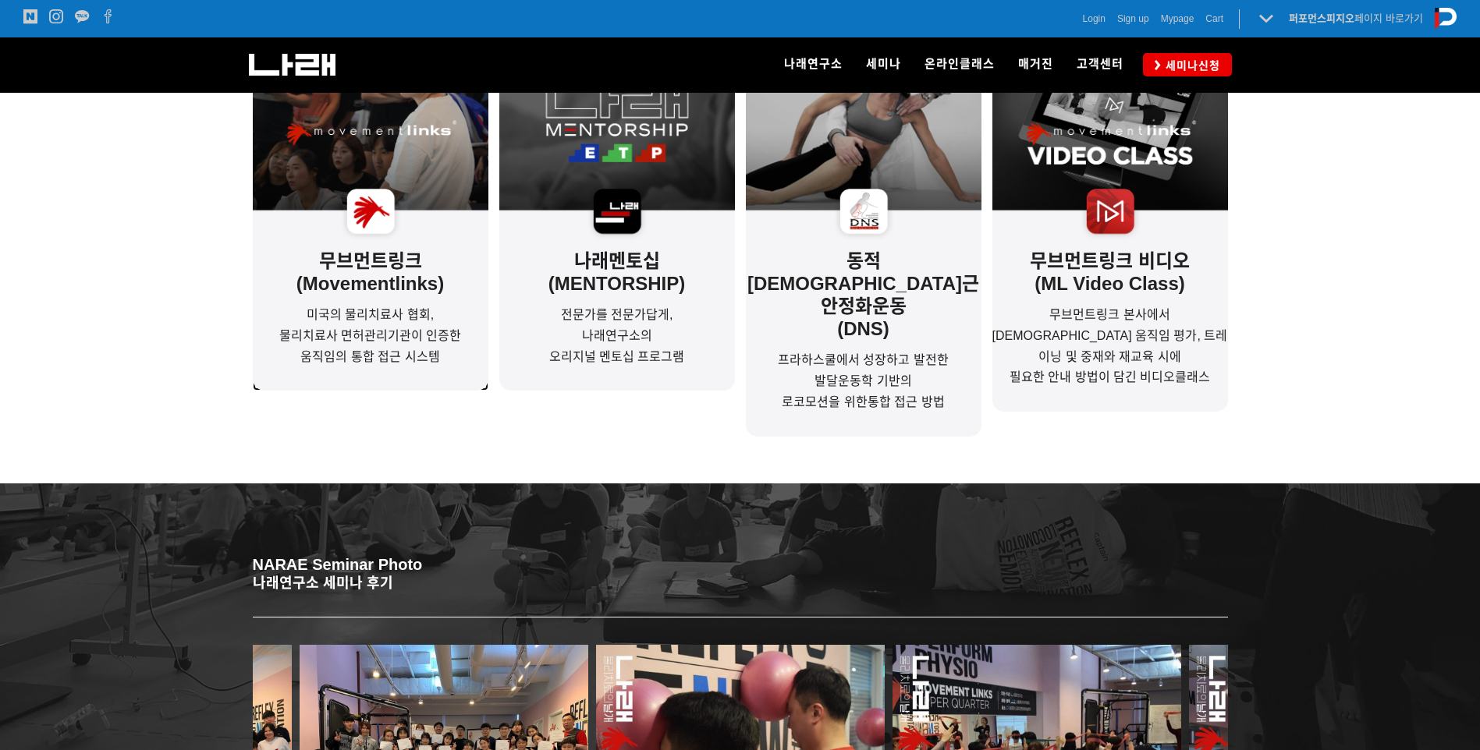
scroll to position [905, 0]
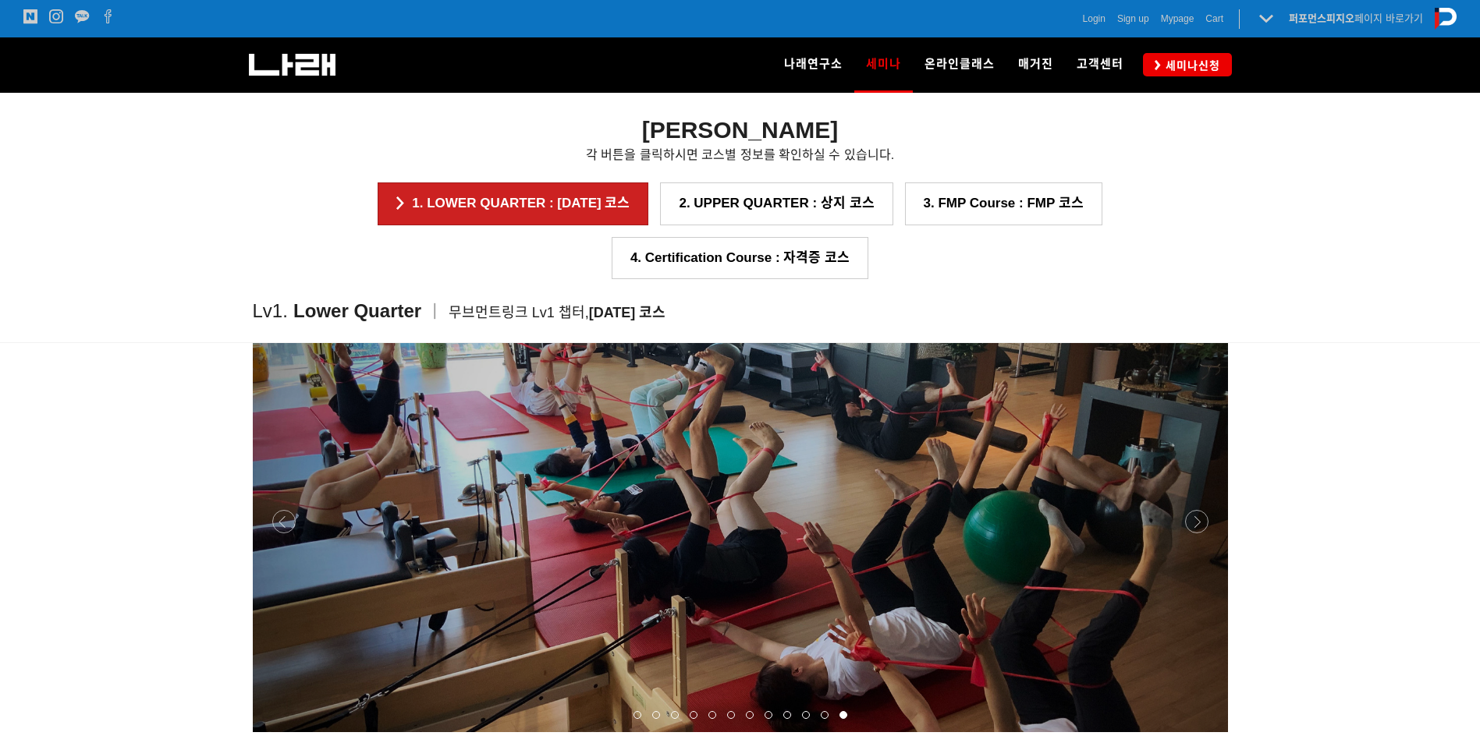
scroll to position [1155, 0]
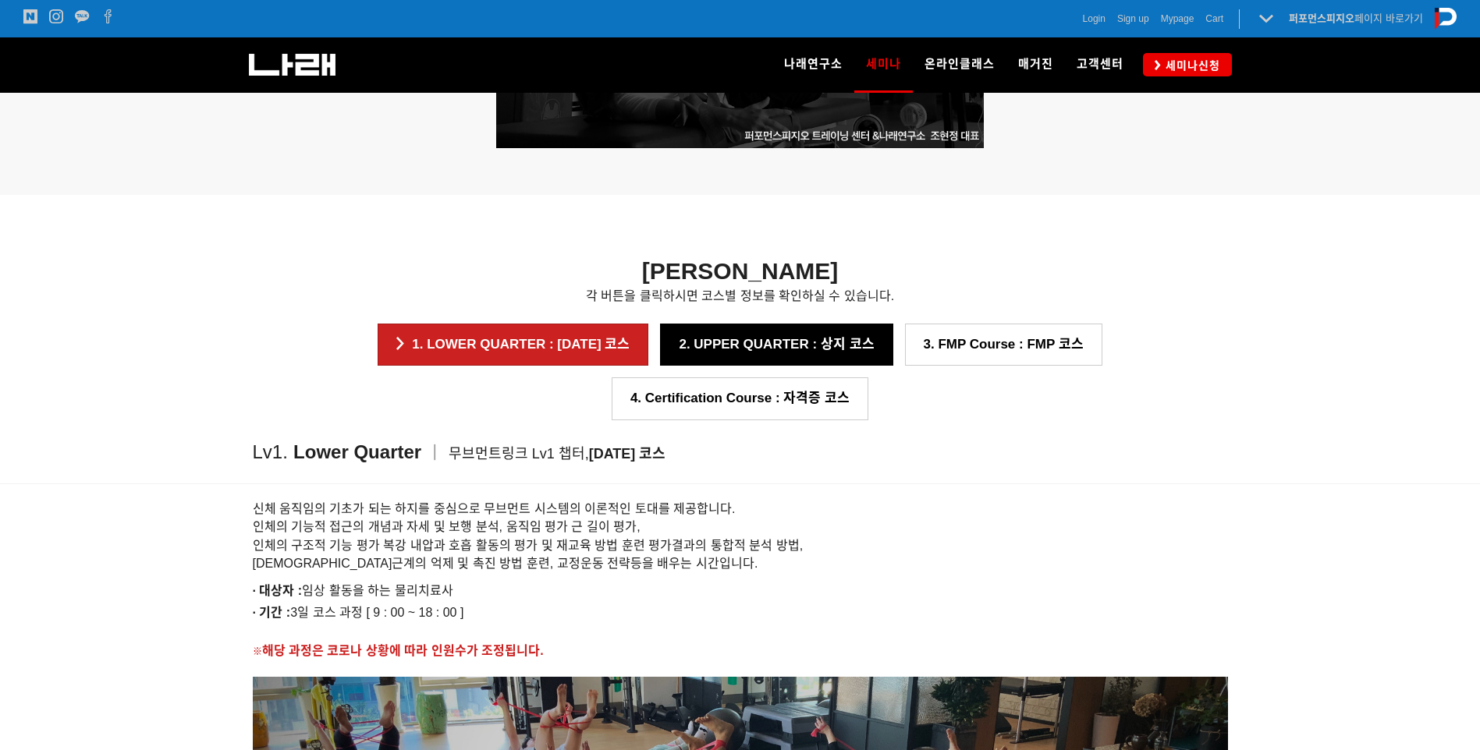
click at [675, 357] on link "2. UPPER QUARTER : 상지 코스" at bounding box center [776, 345] width 232 height 42
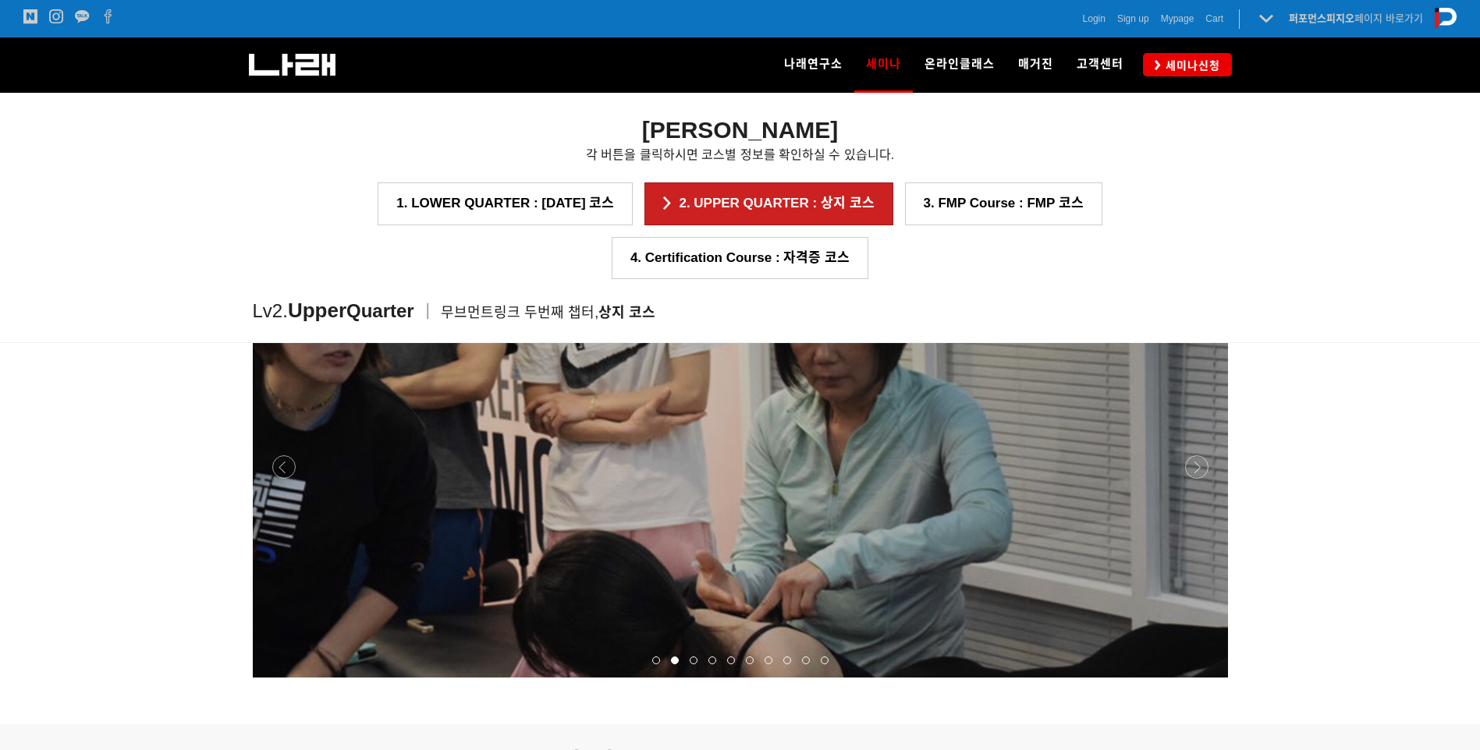
scroll to position [1642, 0]
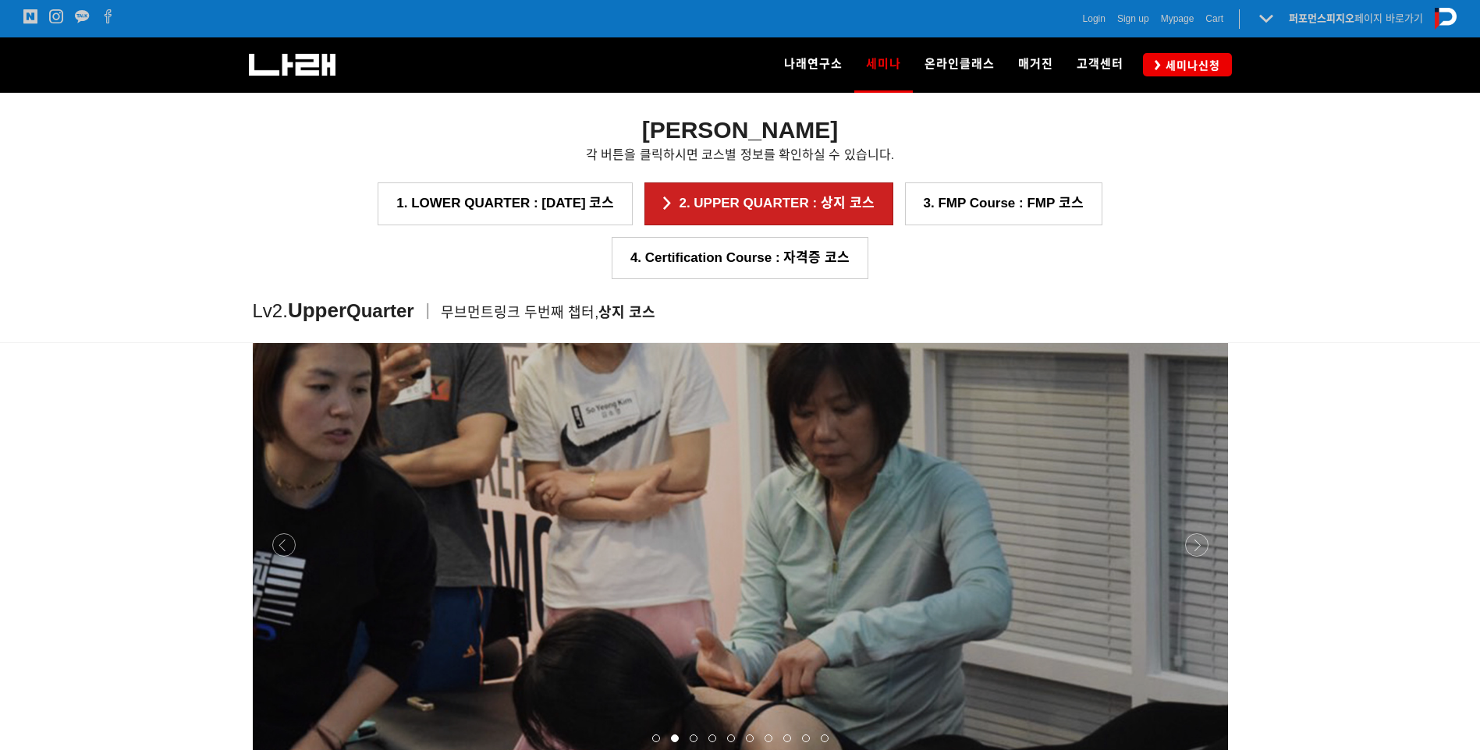
click at [1197, 531] on p at bounding box center [740, 545] width 975 height 421
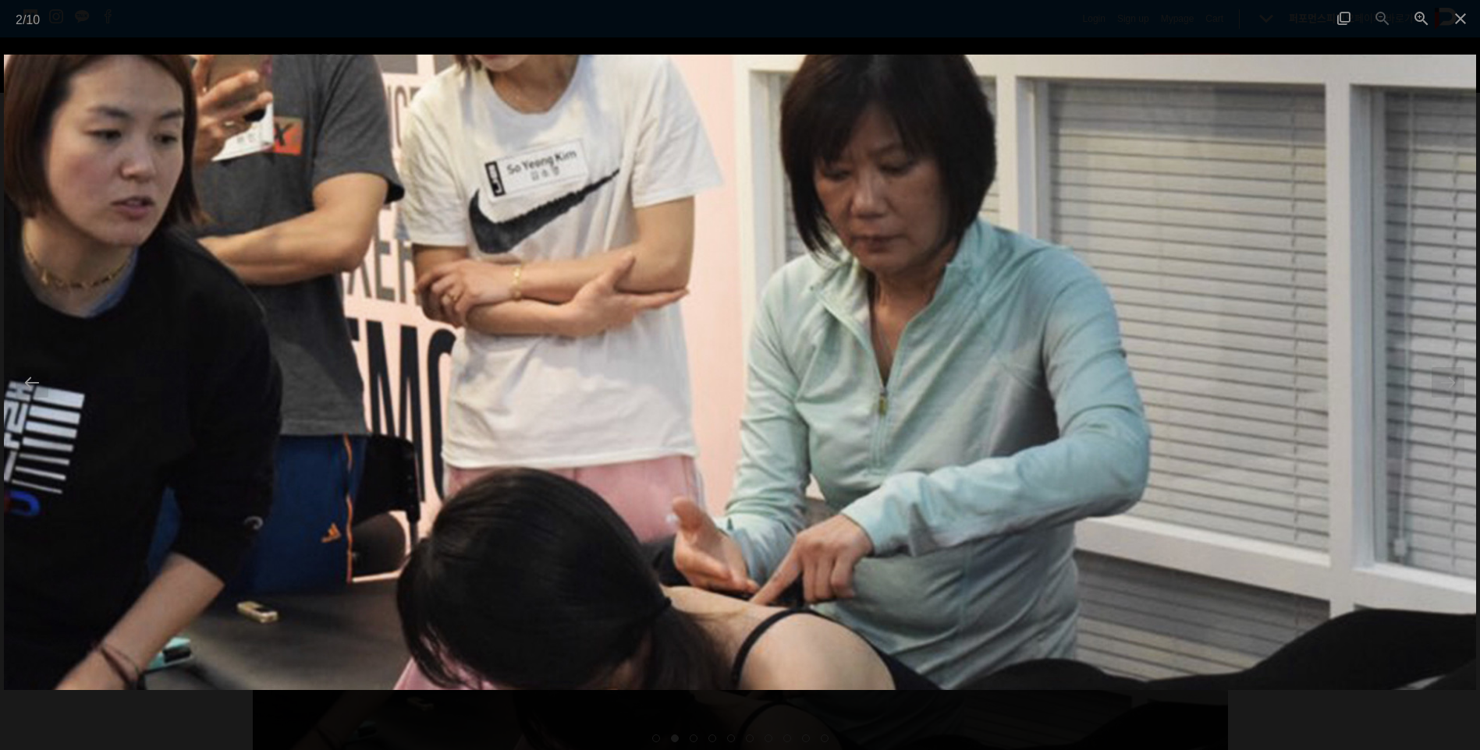
drag, startPoint x: 1197, startPoint y: 531, endPoint x: 340, endPoint y: 529, distance: 856.5
click at [340, 529] on img at bounding box center [740, 372] width 1472 height 635
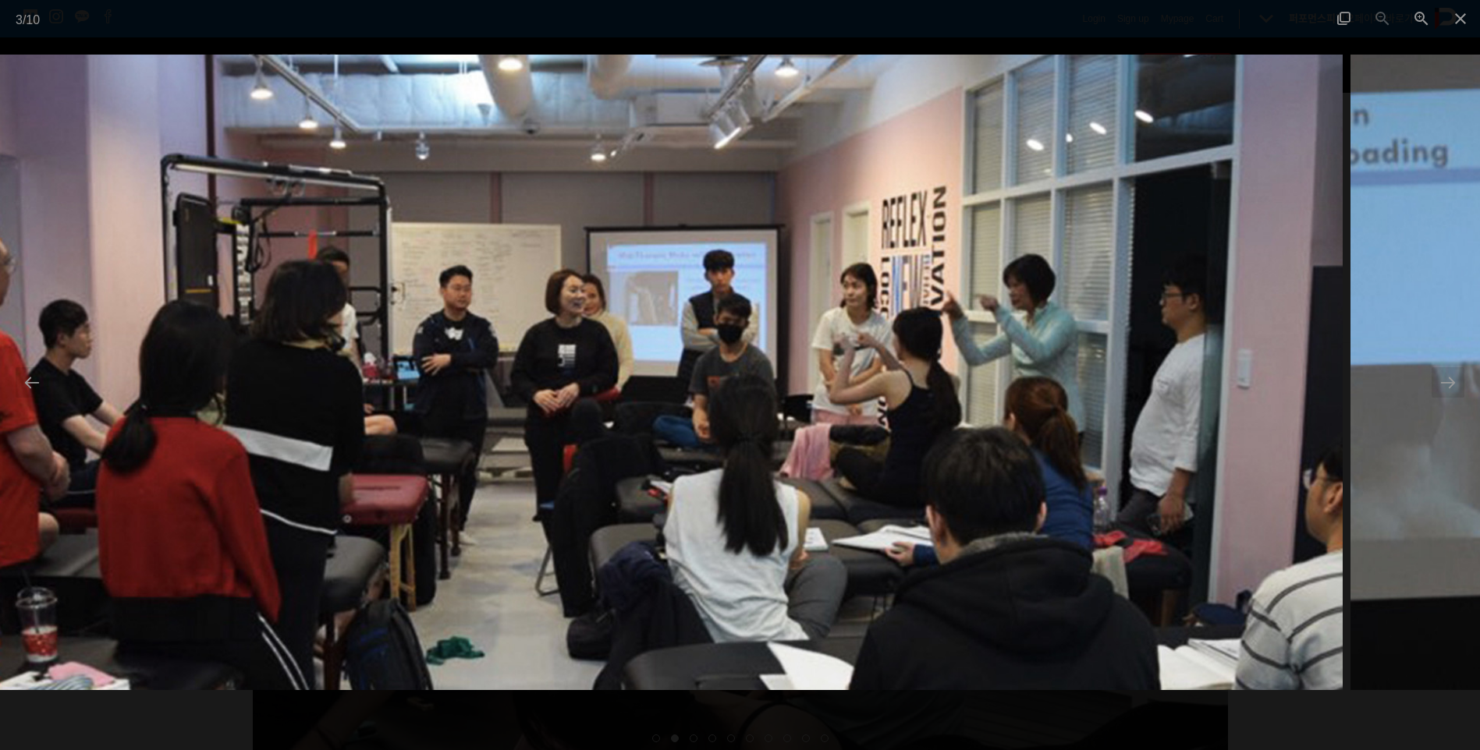
drag, startPoint x: 937, startPoint y: 506, endPoint x: 352, endPoint y: 505, distance: 585.0
click at [367, 508] on img at bounding box center [607, 372] width 1472 height 635
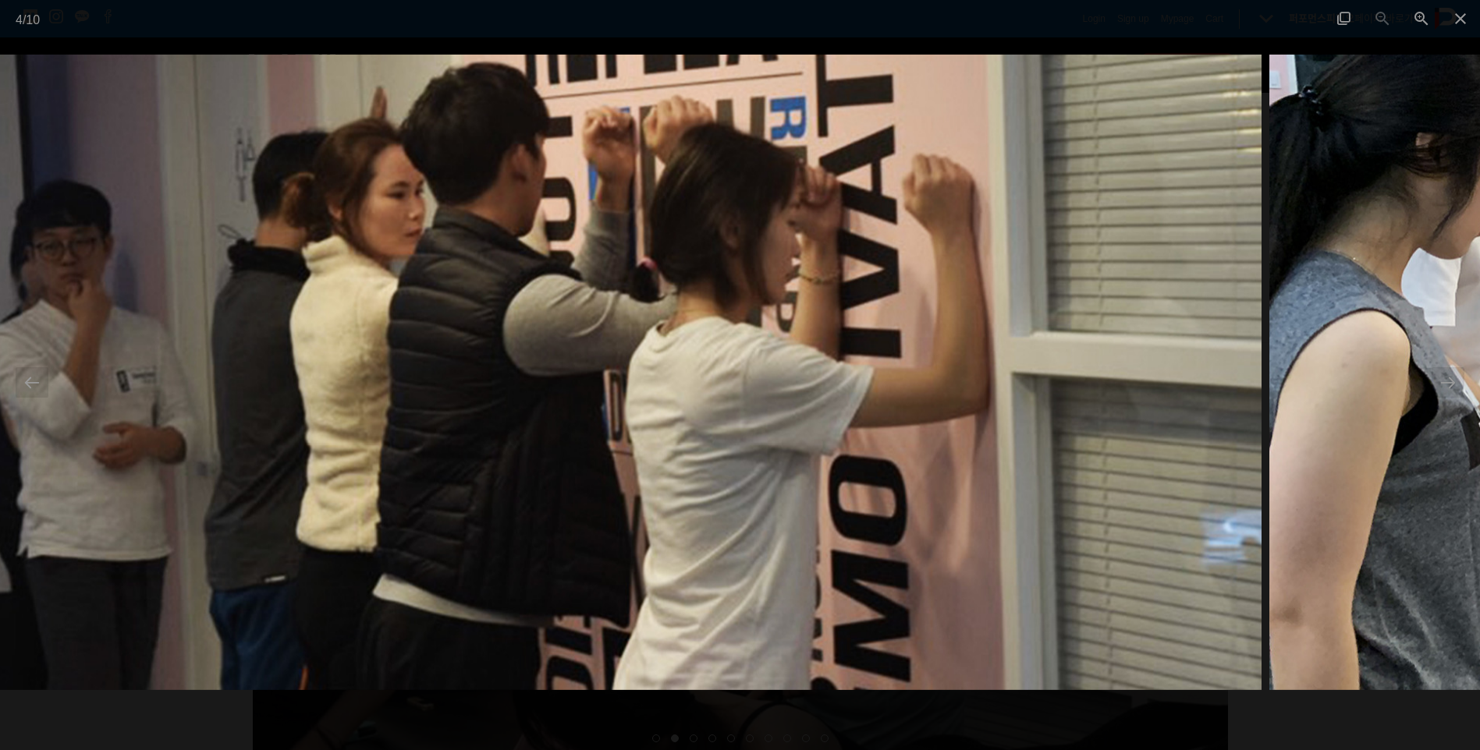
drag, startPoint x: 890, startPoint y: 488, endPoint x: 788, endPoint y: 506, distance: 103.7
click at [753, 509] on img at bounding box center [525, 372] width 1472 height 635
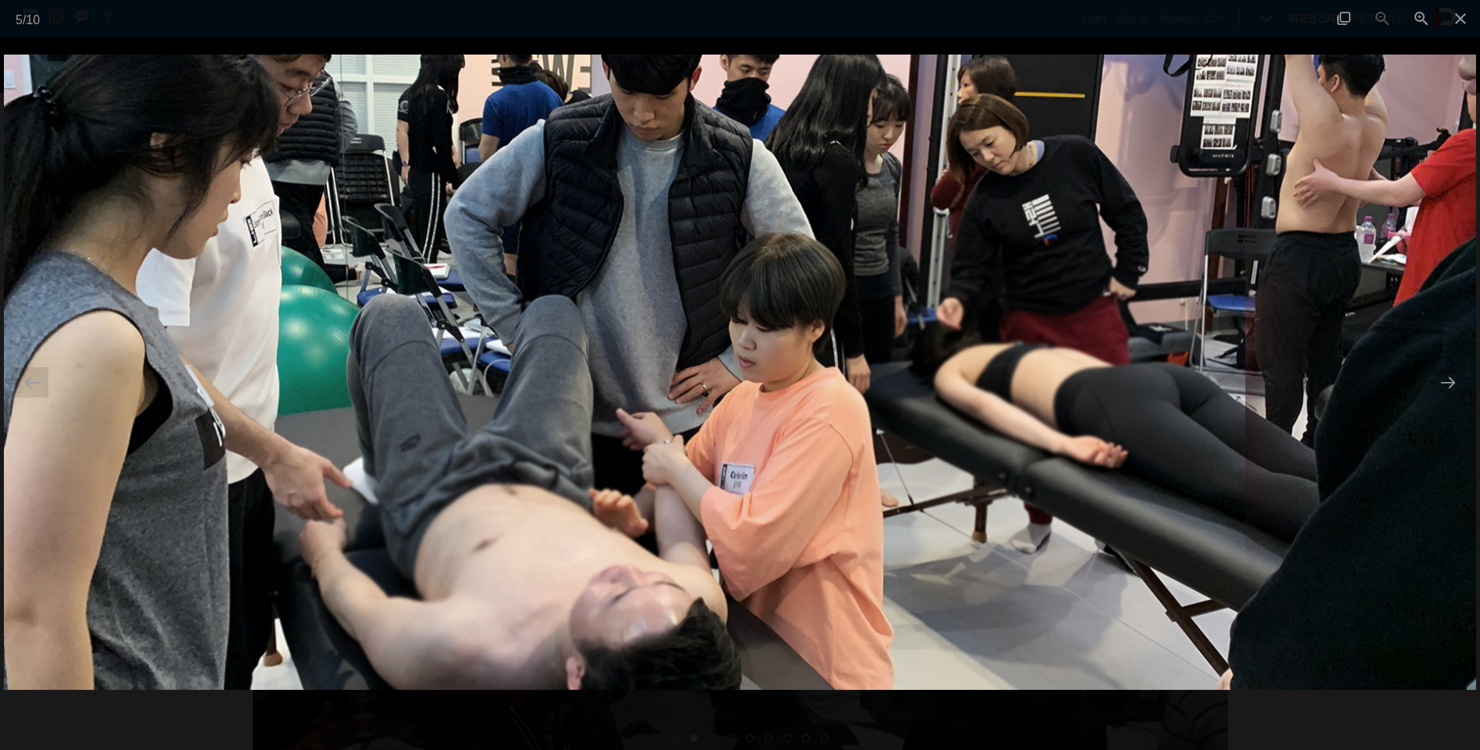
drag, startPoint x: 1252, startPoint y: 454, endPoint x: 1055, endPoint y: 493, distance: 200.4
click at [1055, 493] on img at bounding box center [740, 372] width 1472 height 635
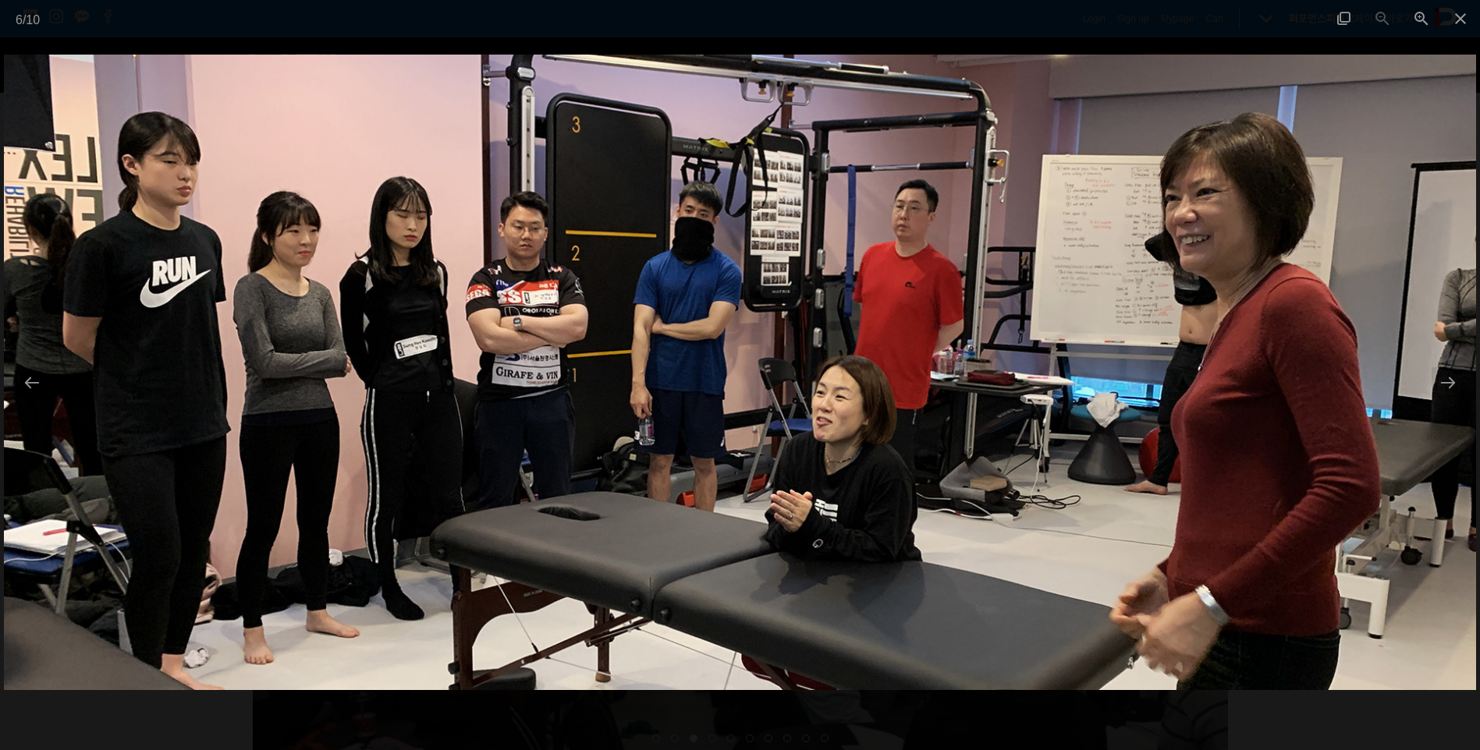
drag, startPoint x: 1293, startPoint y: 486, endPoint x: 966, endPoint y: 486, distance: 326.1
click at [966, 486] on img at bounding box center [740, 372] width 1472 height 635
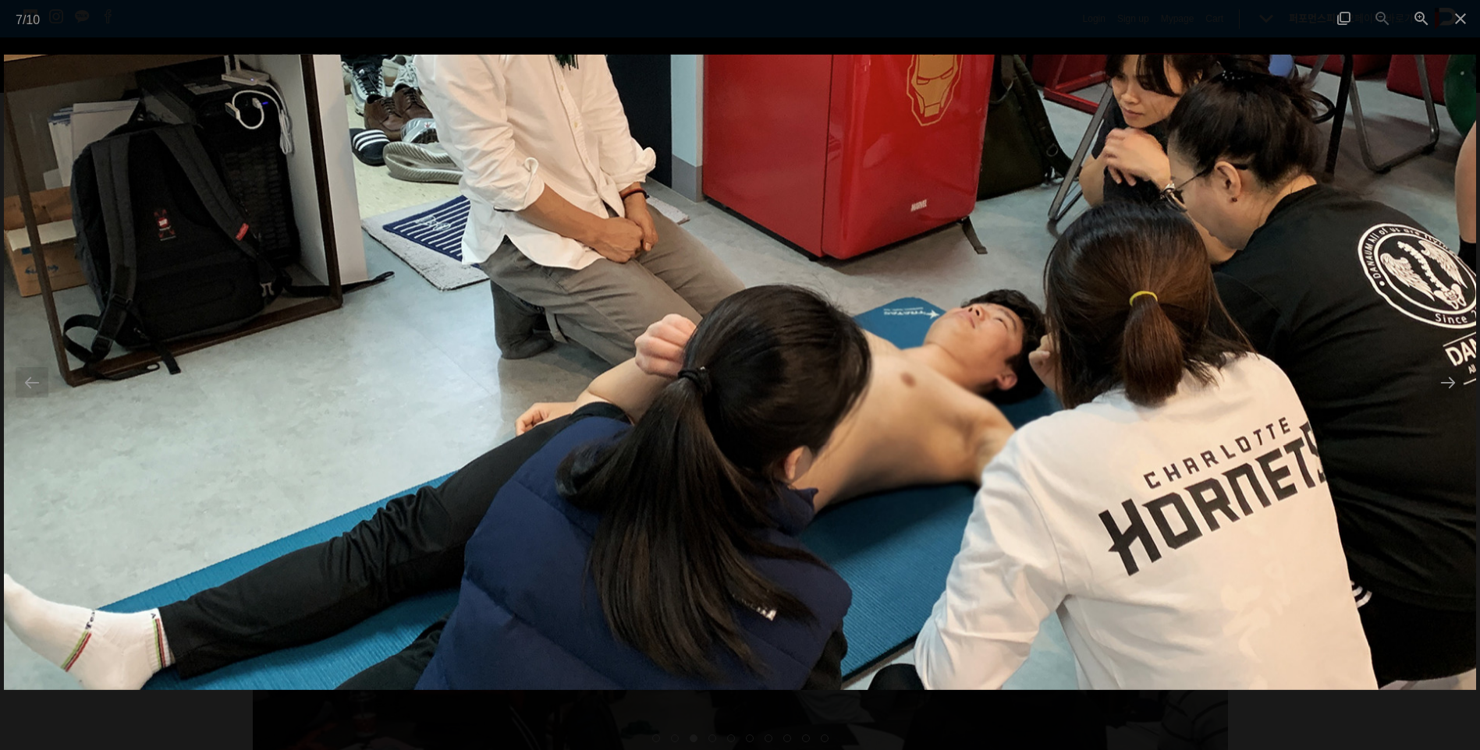
click at [1165, 361] on img at bounding box center [740, 372] width 1472 height 635
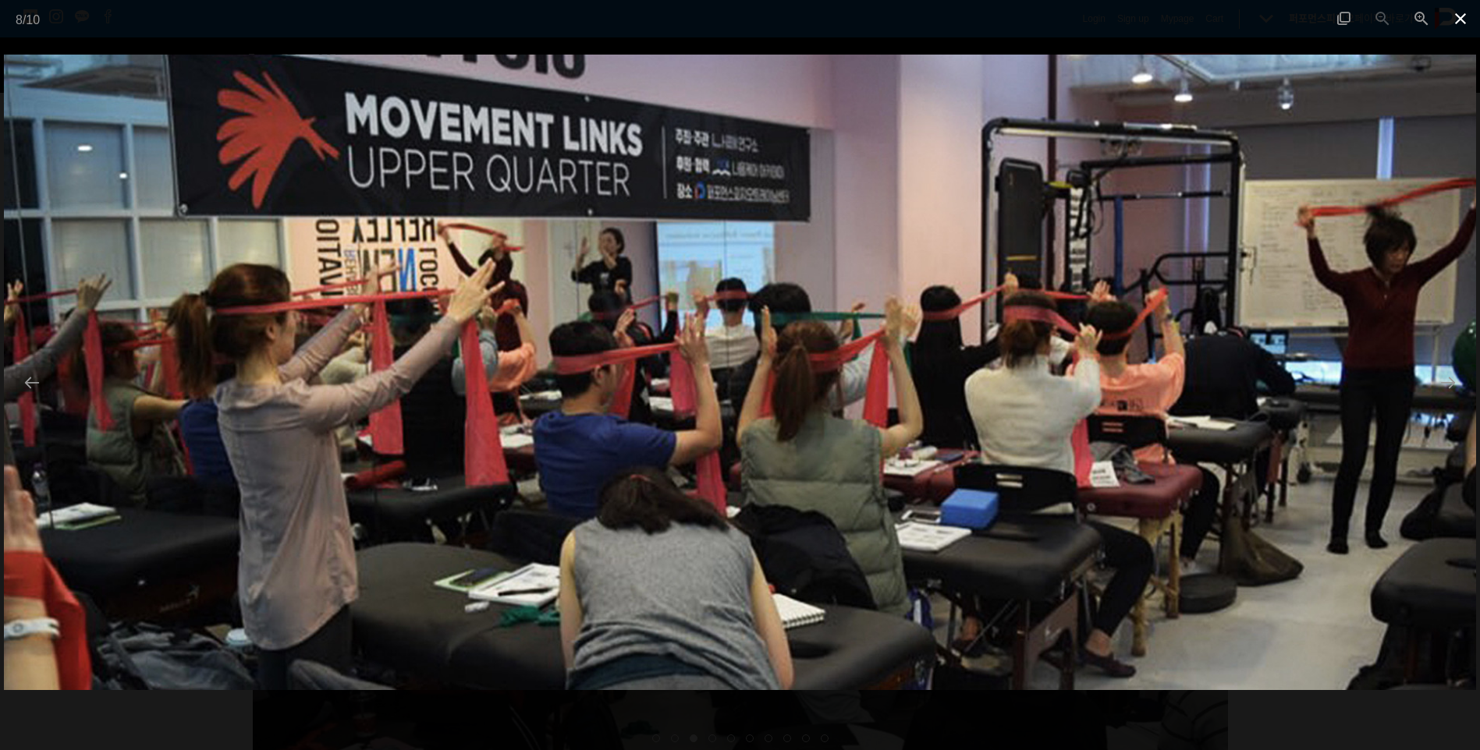
click at [1465, 25] on span at bounding box center [1460, 18] width 39 height 37
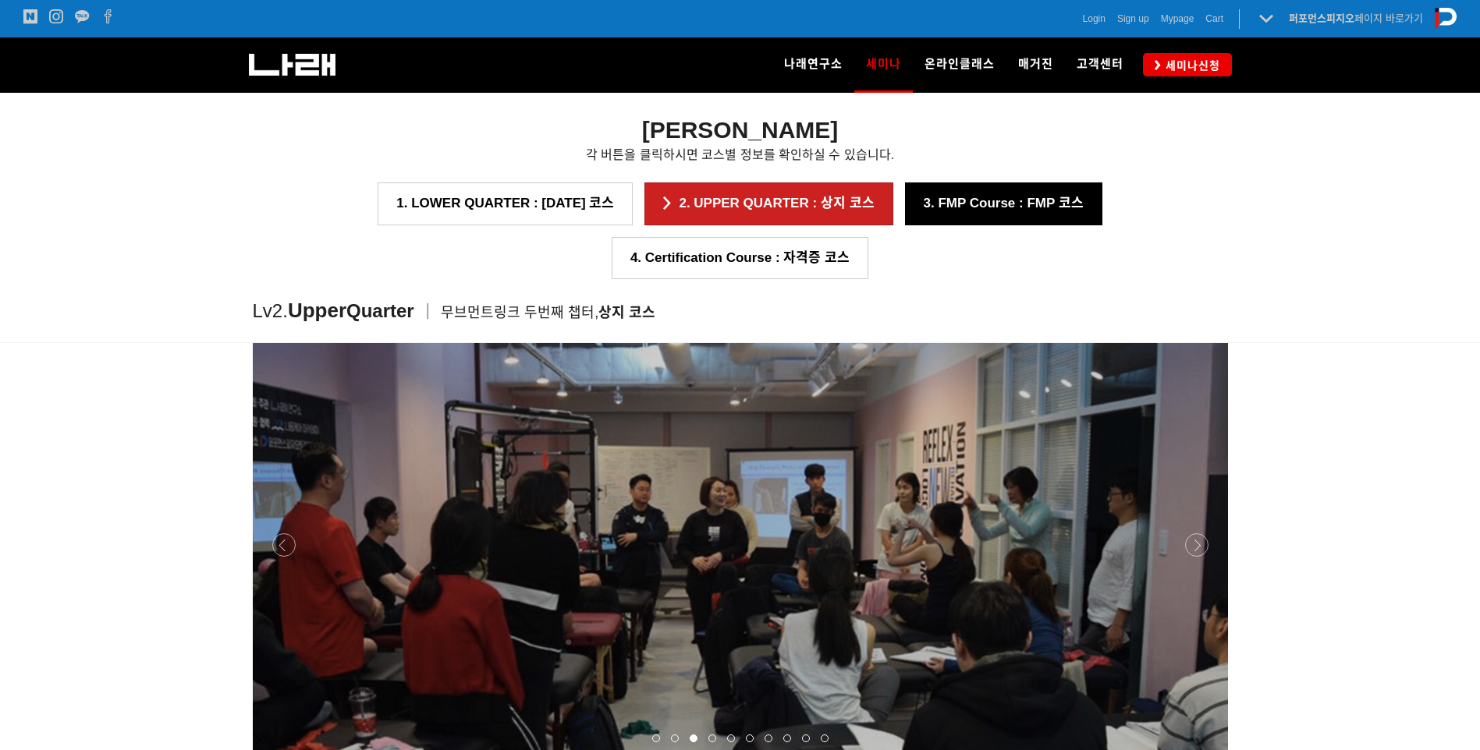
click at [905, 215] on link "3. FMP Course : FMP 코스" at bounding box center [1003, 204] width 197 height 42
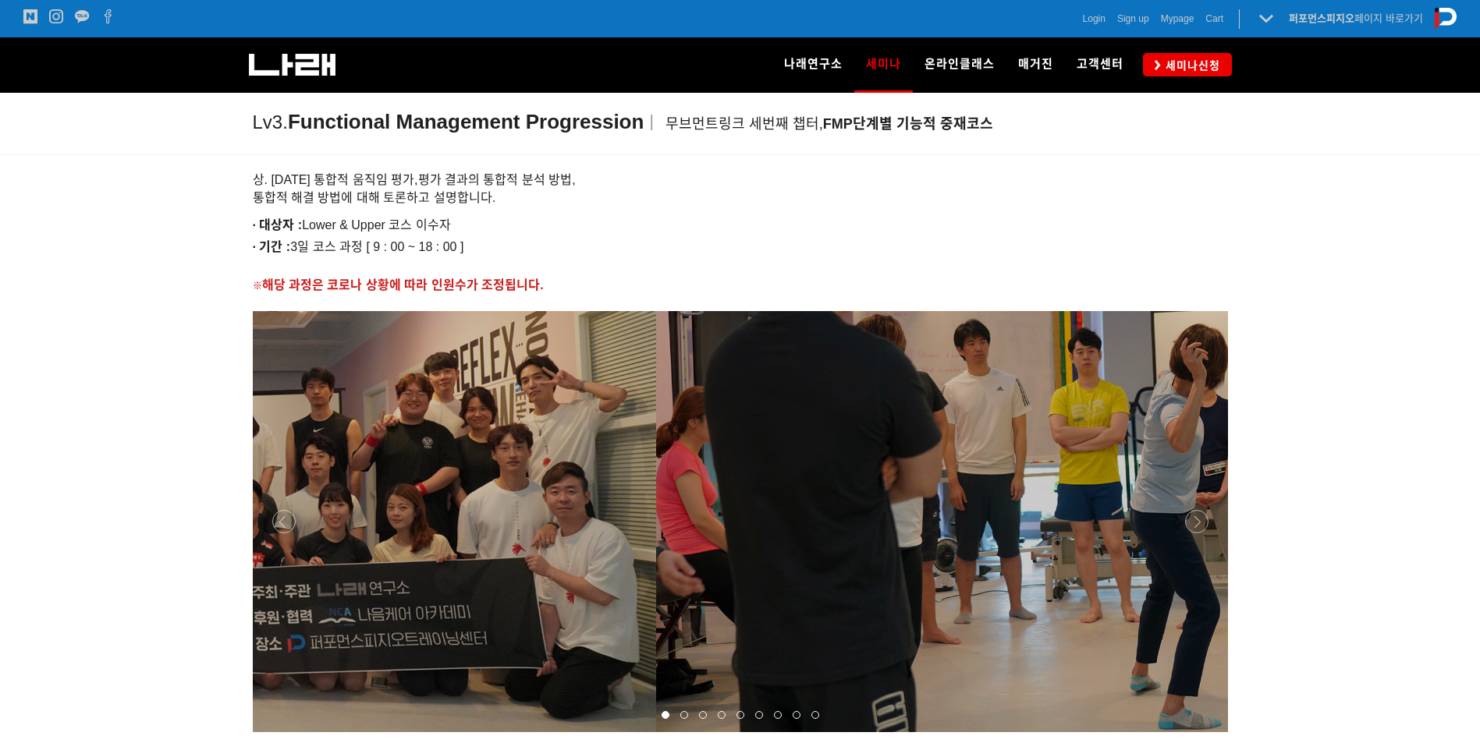
drag, startPoint x: 933, startPoint y: 377, endPoint x: 346, endPoint y: 410, distance: 587.5
click at [323, 410] on p at bounding box center [168, 521] width 975 height 421
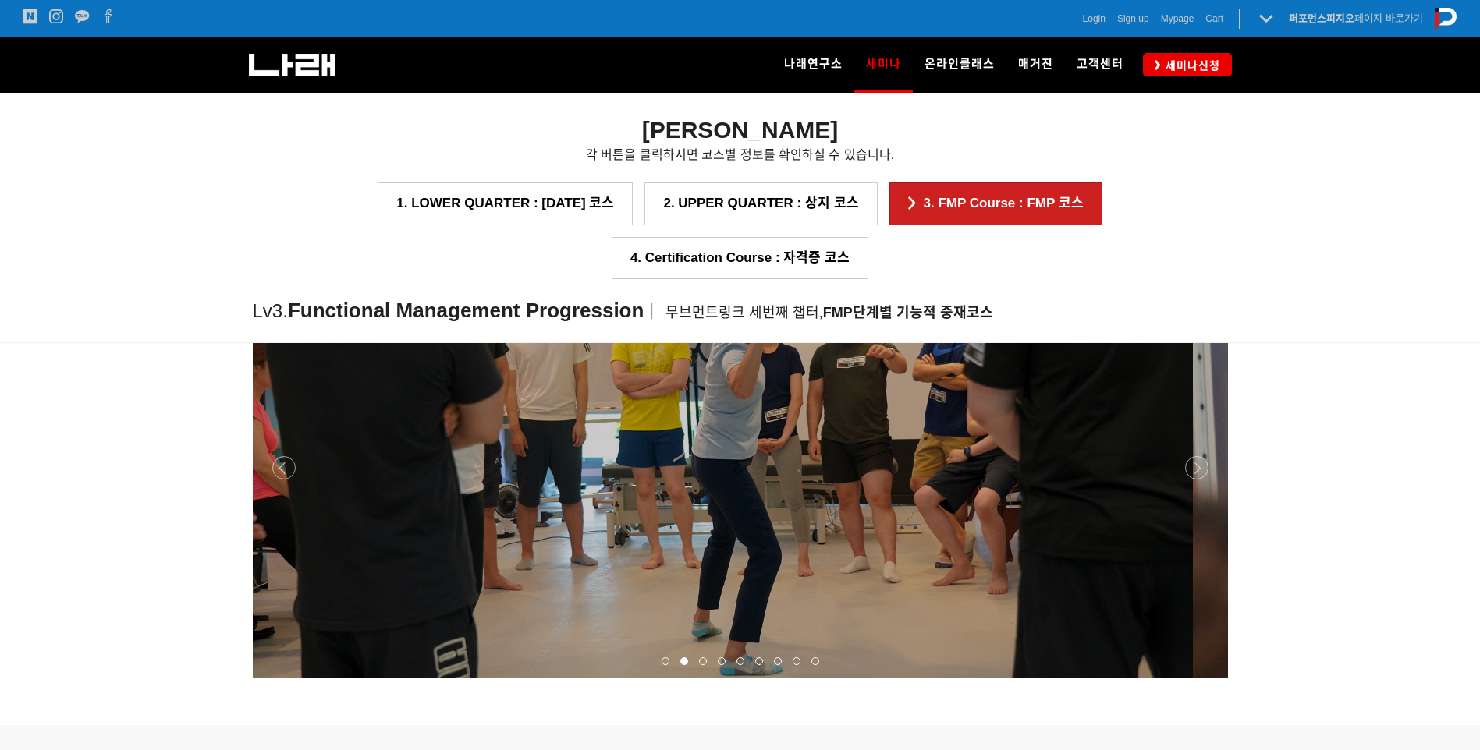
drag, startPoint x: 964, startPoint y: 423, endPoint x: 581, endPoint y: 430, distance: 383.1
click at [620, 430] on p at bounding box center [705, 467] width 975 height 421
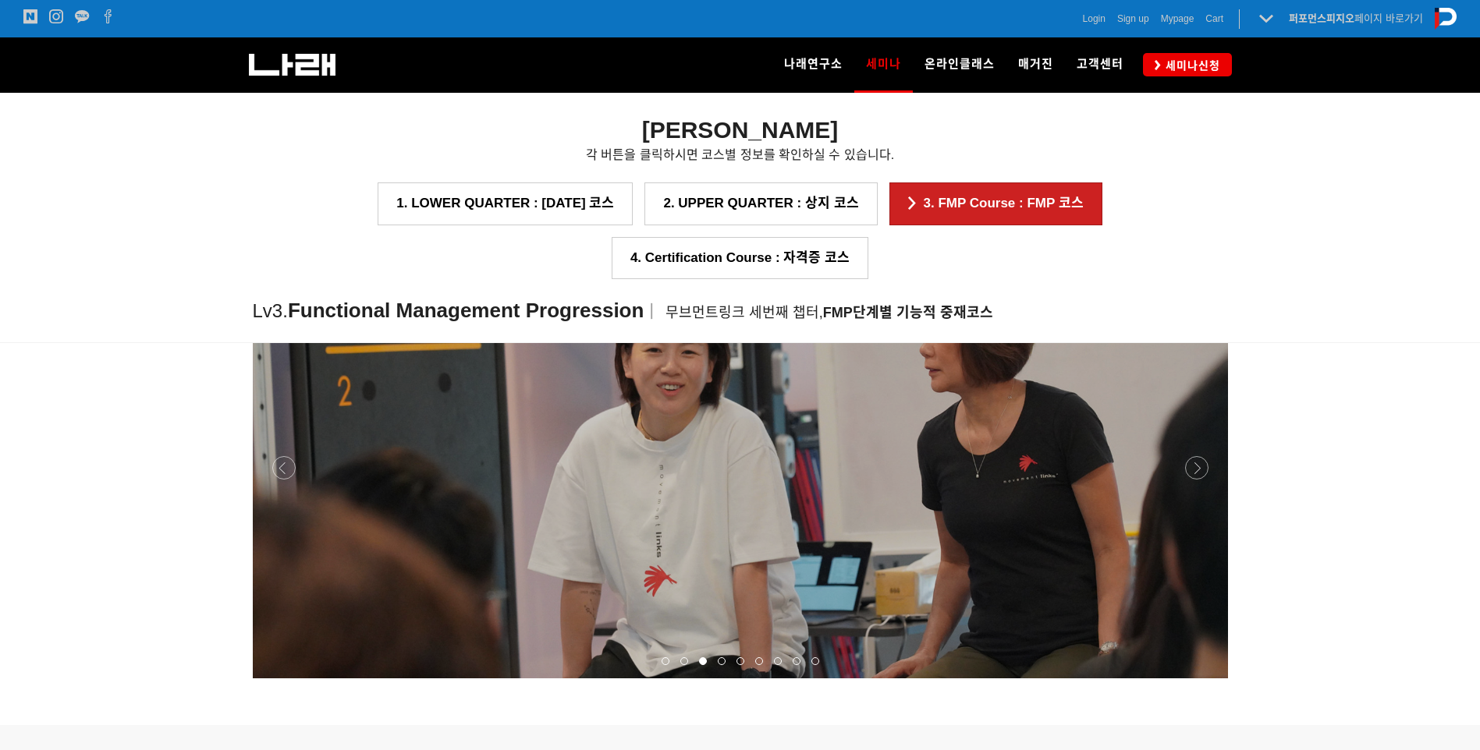
click at [588, 454] on p at bounding box center [740, 467] width 975 height 421
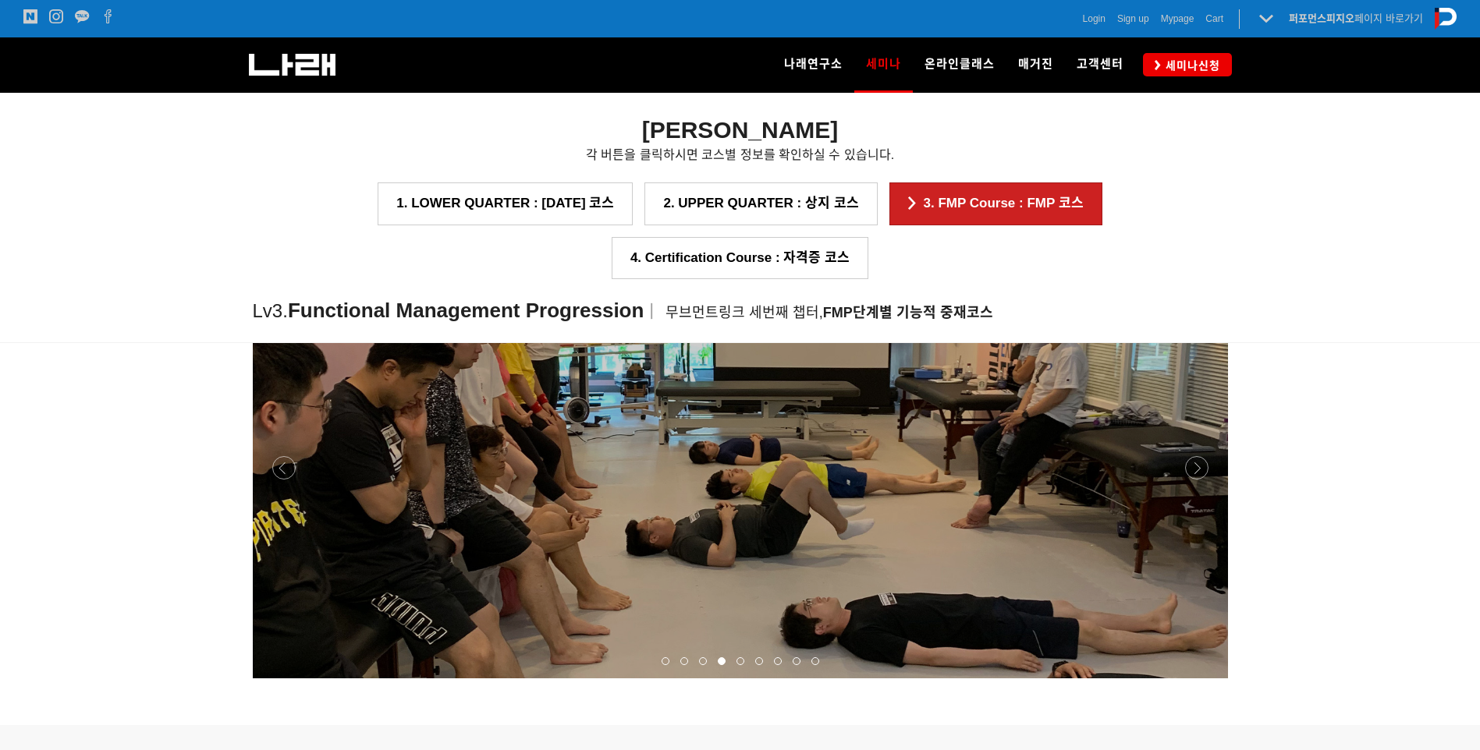
drag, startPoint x: 987, startPoint y: 410, endPoint x: 765, endPoint y: 413, distance: 221.6
click at [791, 413] on p at bounding box center [740, 467] width 975 height 421
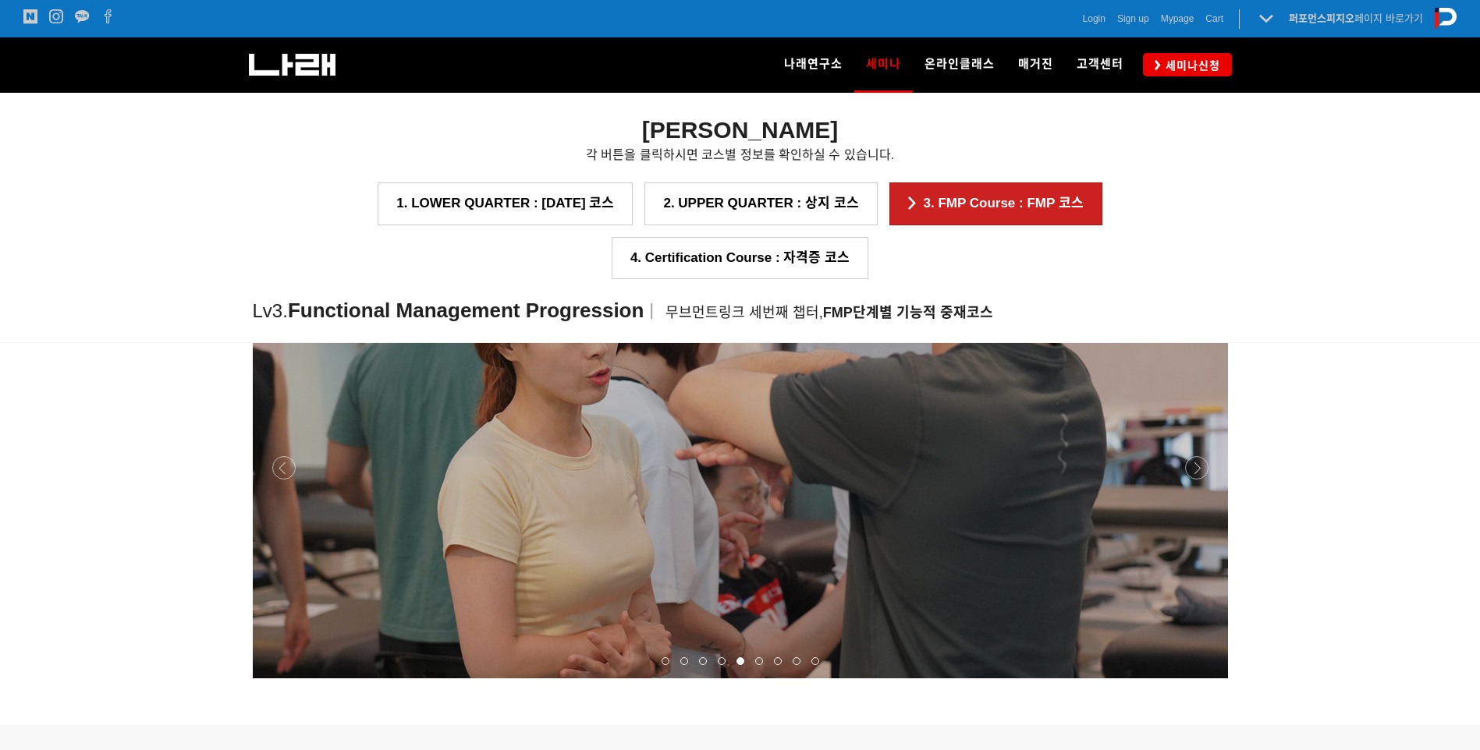
click at [748, 420] on p at bounding box center [740, 467] width 975 height 421
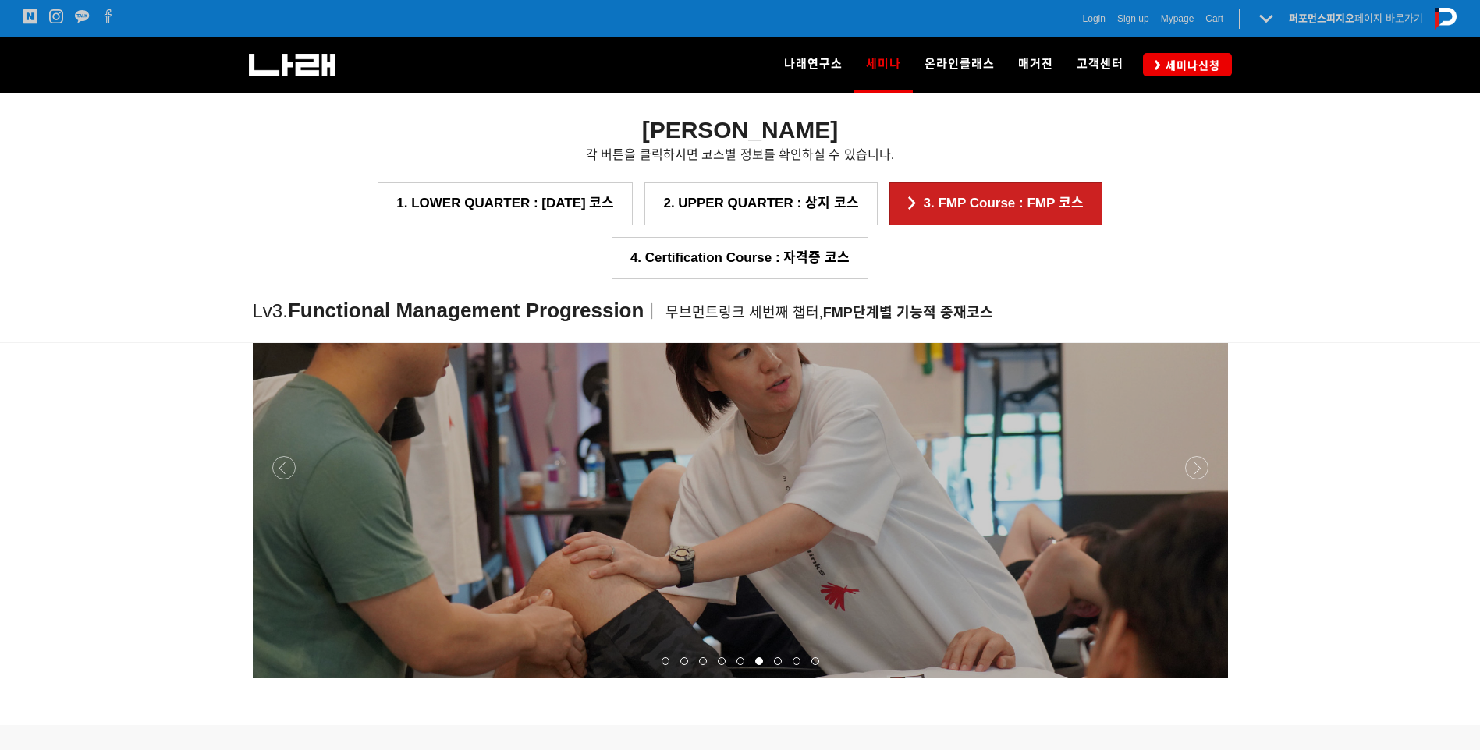
drag, startPoint x: 953, startPoint y: 396, endPoint x: 838, endPoint y: 419, distance: 117.6
click at [830, 425] on p at bounding box center [740, 467] width 975 height 421
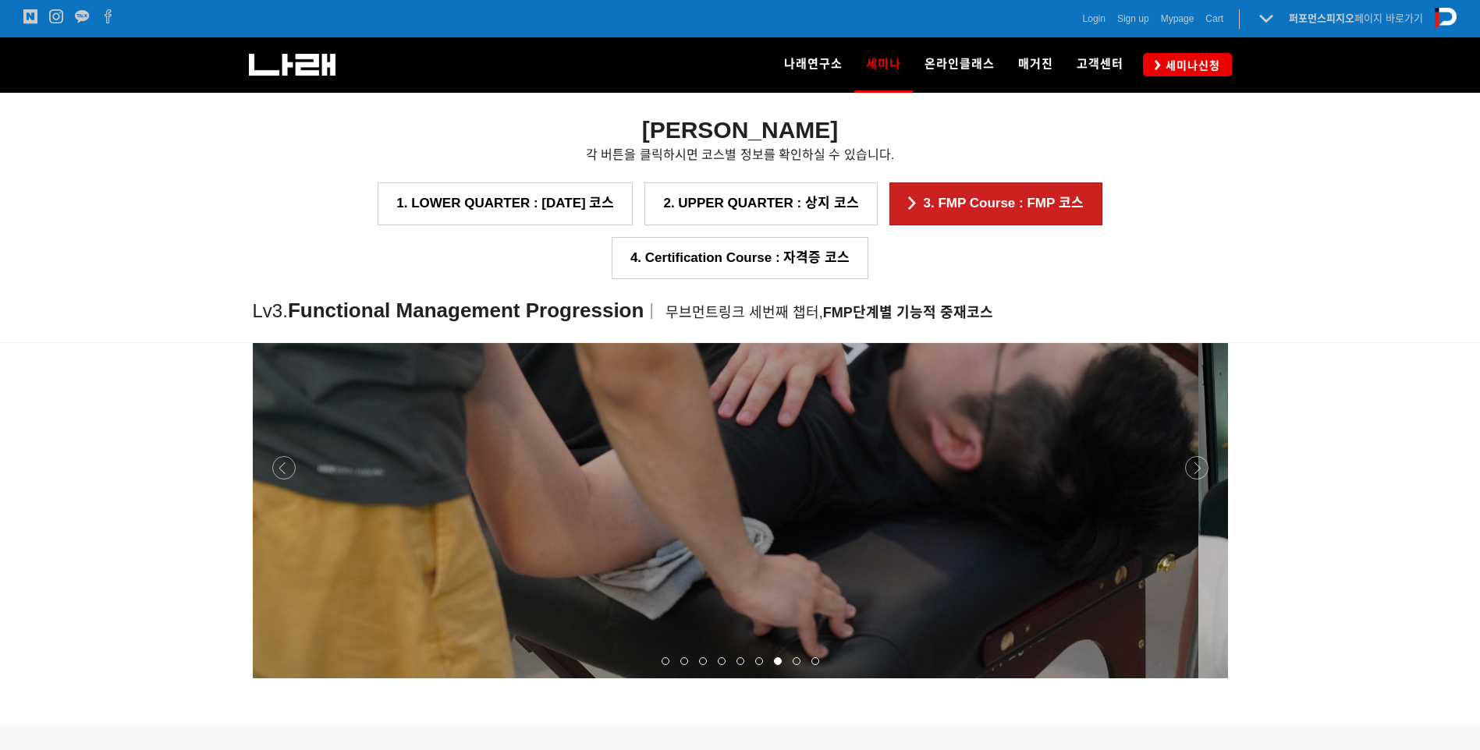
drag, startPoint x: 1023, startPoint y: 387, endPoint x: 596, endPoint y: 392, distance: 427.5
click at [633, 392] on p at bounding box center [710, 467] width 975 height 421
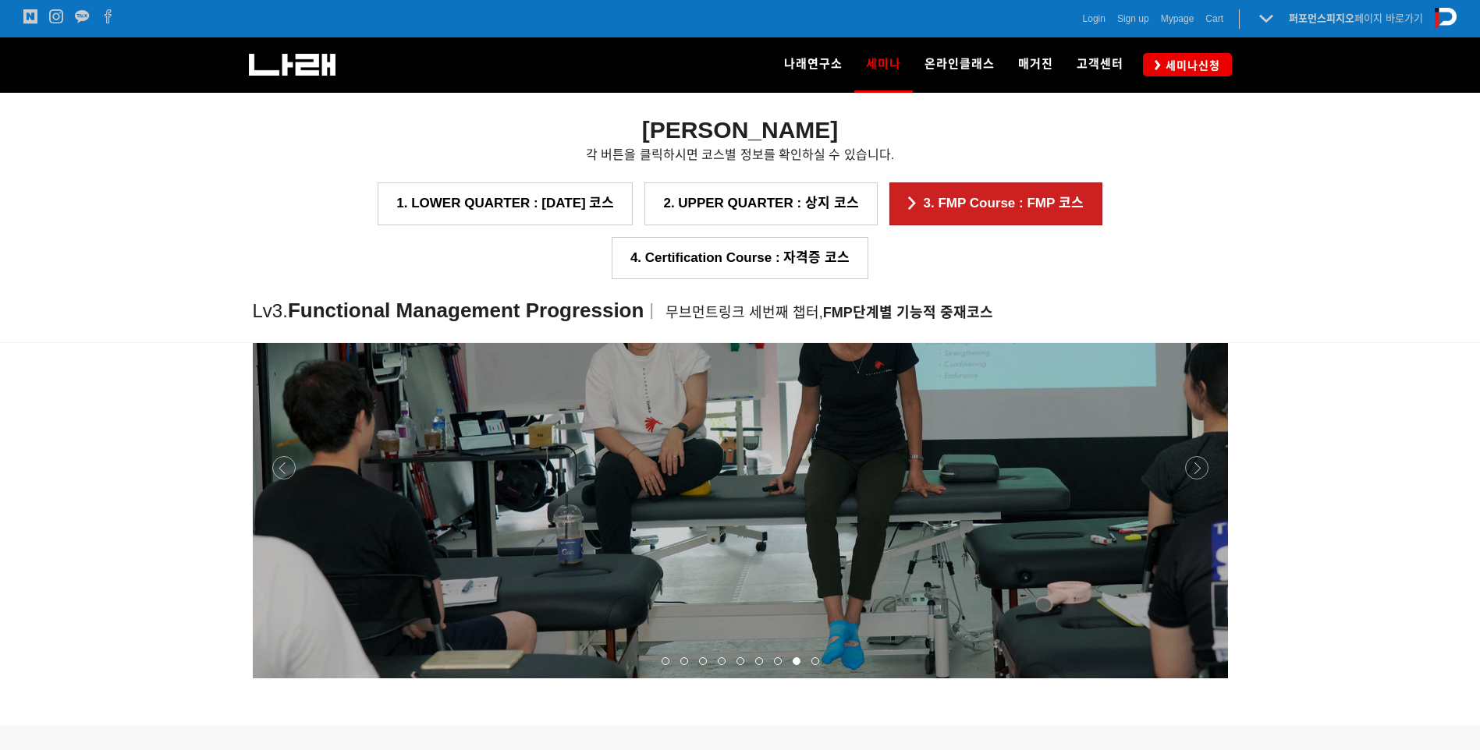
drag, startPoint x: 868, startPoint y: 385, endPoint x: 810, endPoint y: 391, distance: 58.1
click at [846, 387] on p at bounding box center [740, 467] width 975 height 421
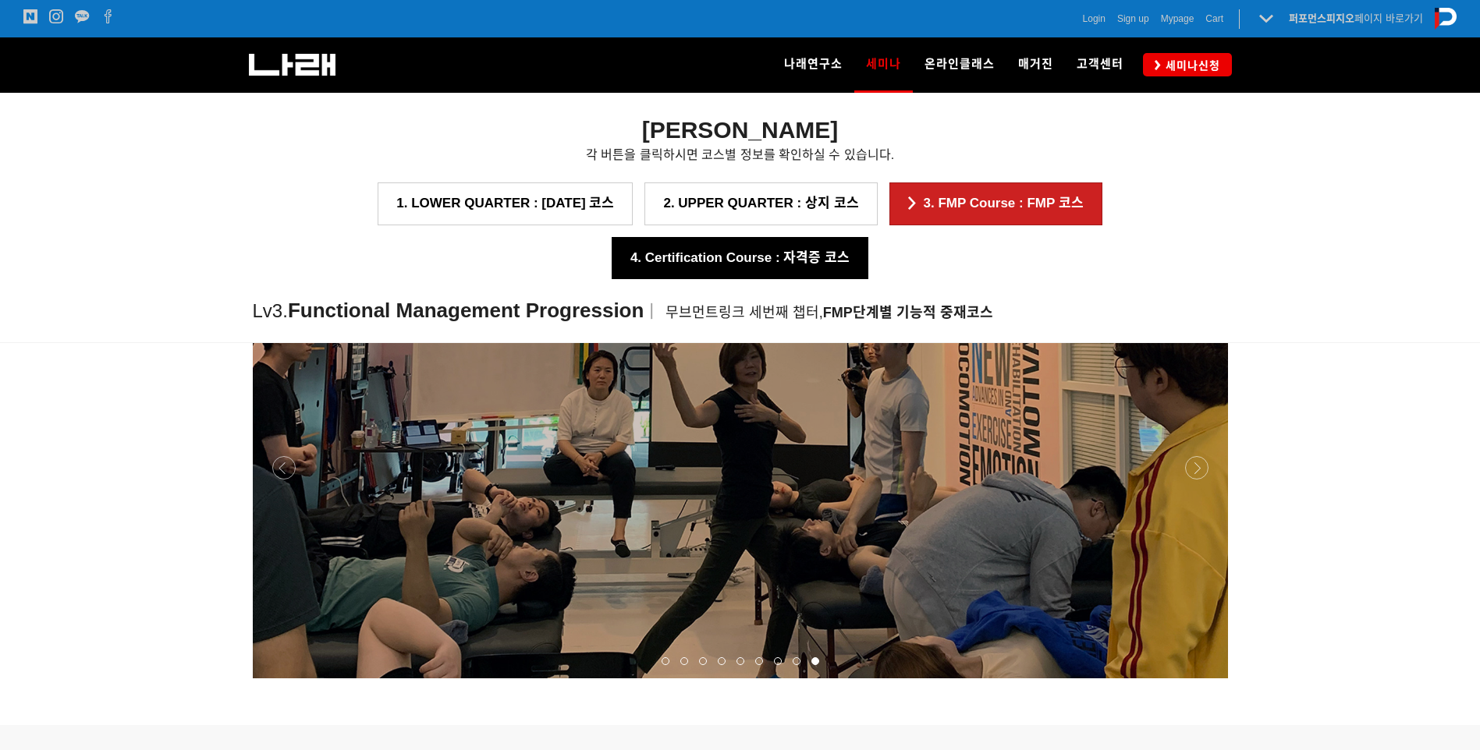
click at [868, 237] on link "4. Certification Course : 자격증 코스" at bounding box center [740, 258] width 257 height 42
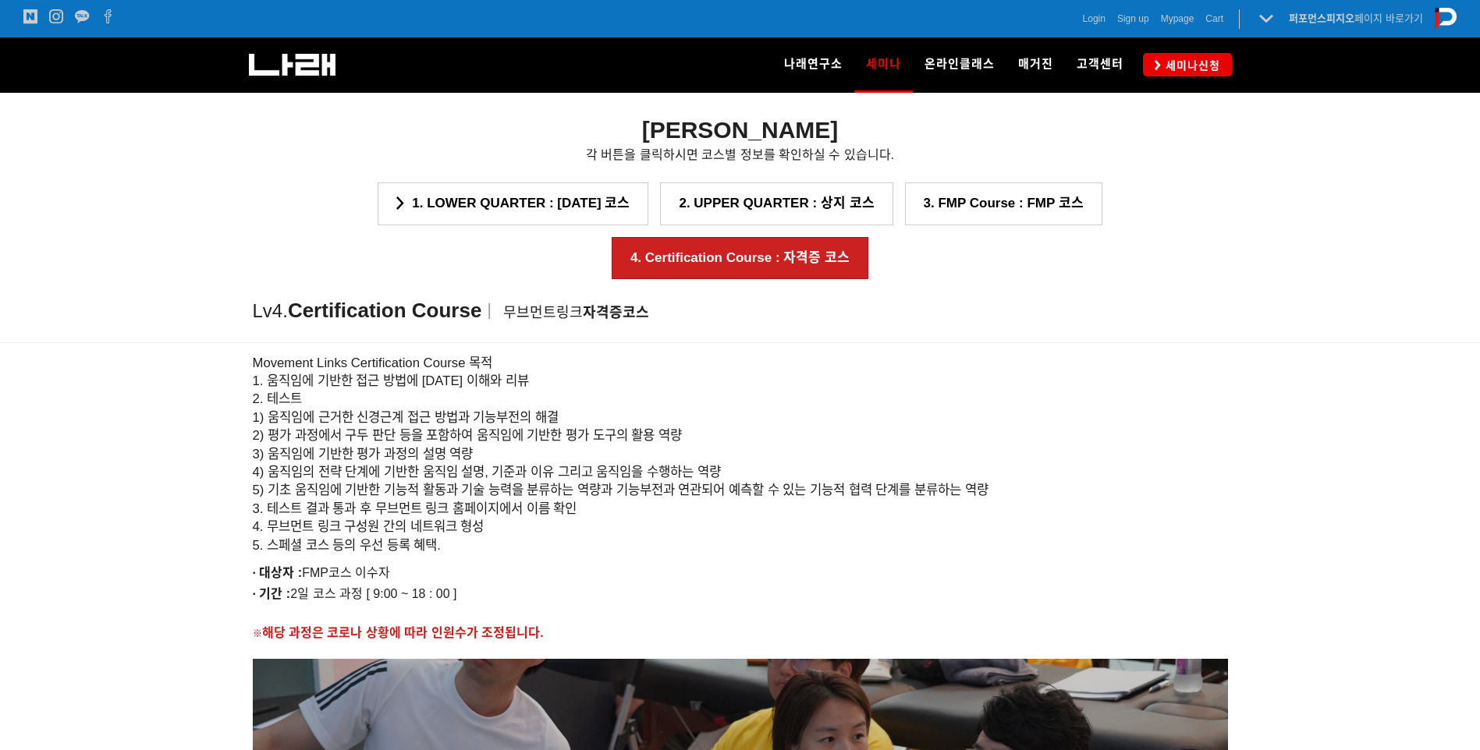
scroll to position [1564, 0]
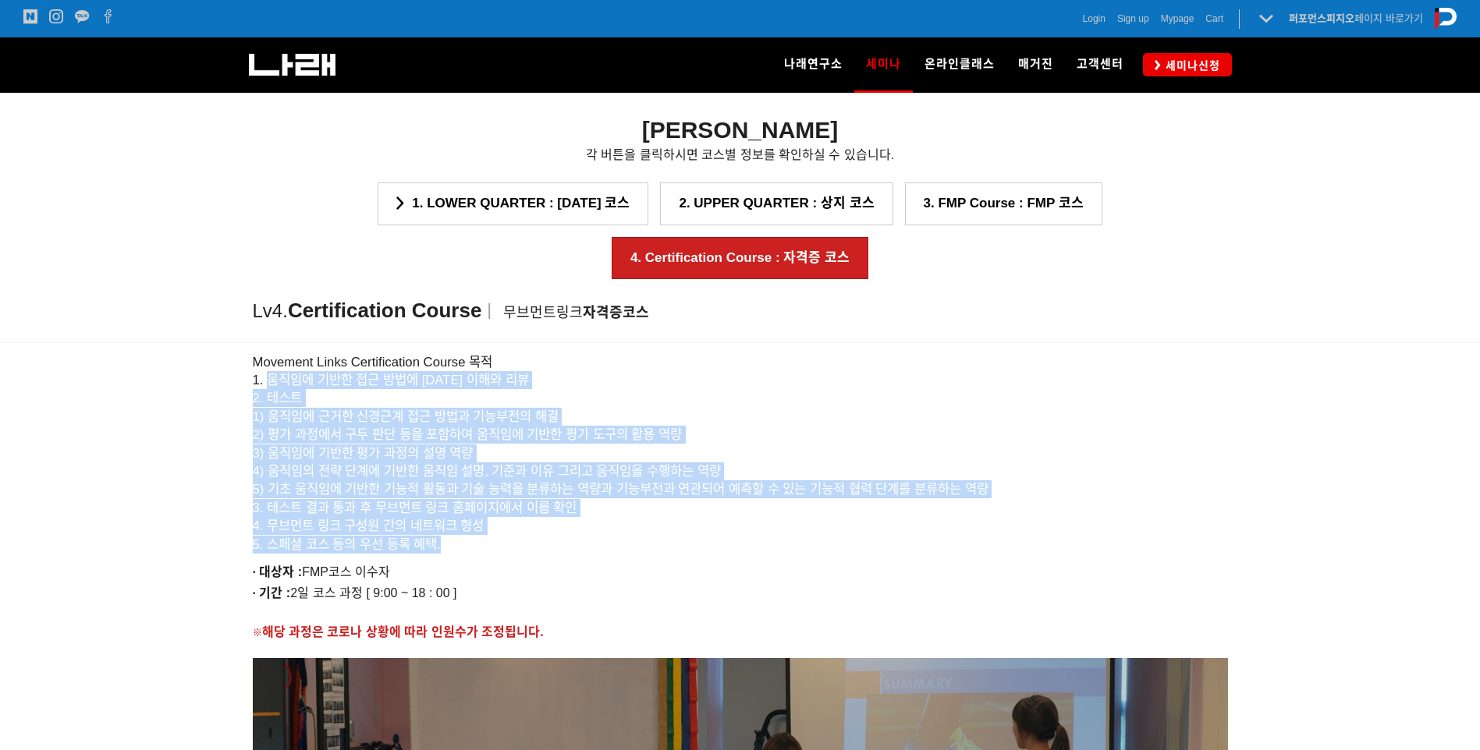
drag, startPoint x: 271, startPoint y: 375, endPoint x: 543, endPoint y: 543, distance: 319.1
click at [543, 543] on h6 "Movement Links Certification Course 목적 1. 움직임에 기반한 접근 방법에 [DATE] 이해와 리뷰 2. 테스트 …" at bounding box center [740, 453] width 975 height 200
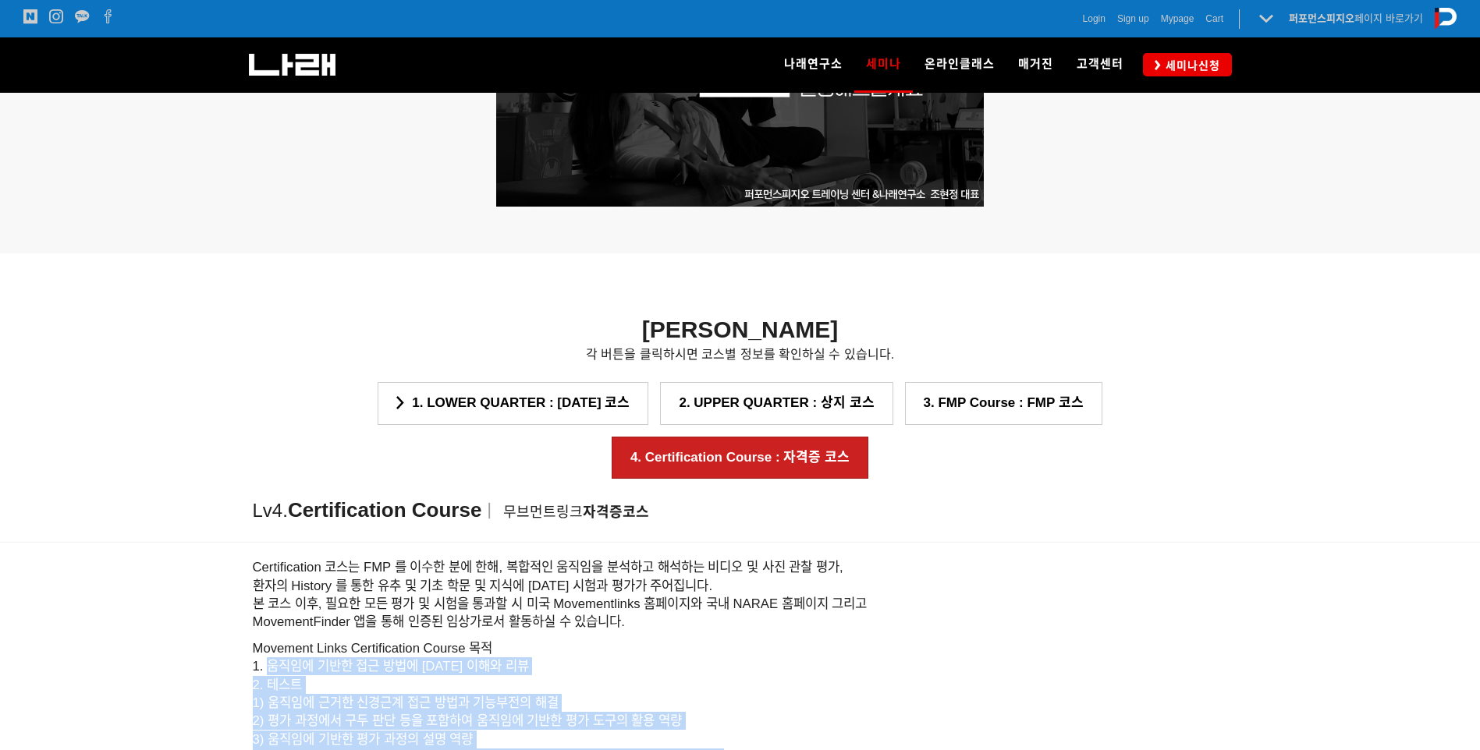
scroll to position [1408, 0]
